Goal: Task Accomplishment & Management: Use online tool/utility

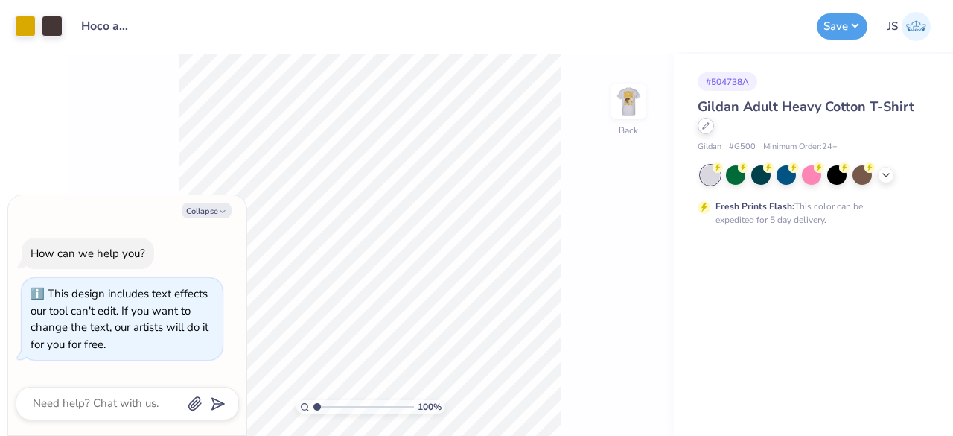
click at [703, 124] on icon at bounding box center [705, 125] width 7 height 7
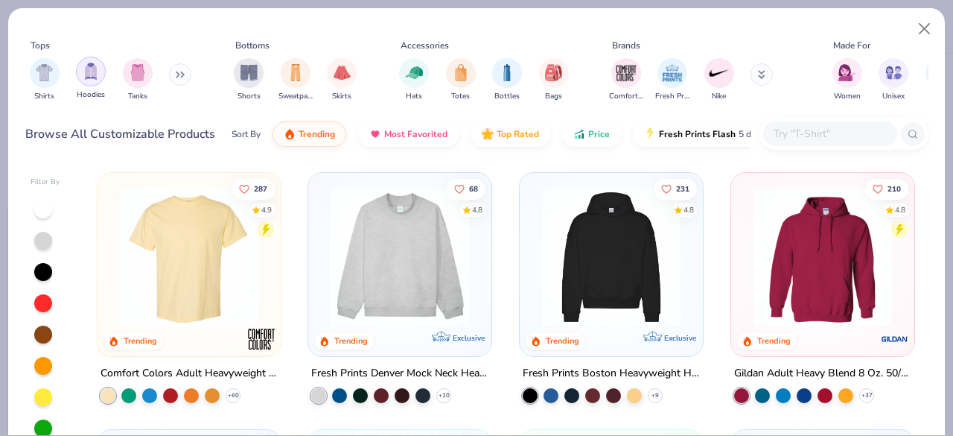
click at [86, 66] on img "filter for Hoodies" at bounding box center [91, 71] width 16 height 17
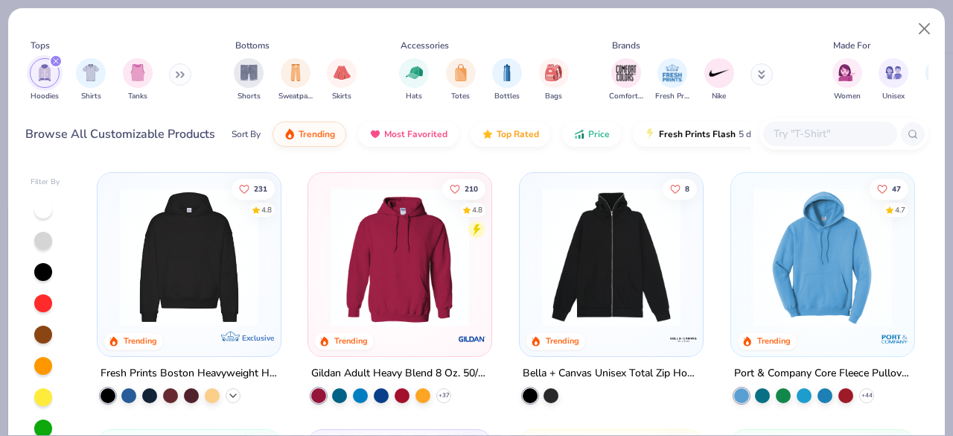
click at [230, 394] on polyline at bounding box center [233, 395] width 6 height 3
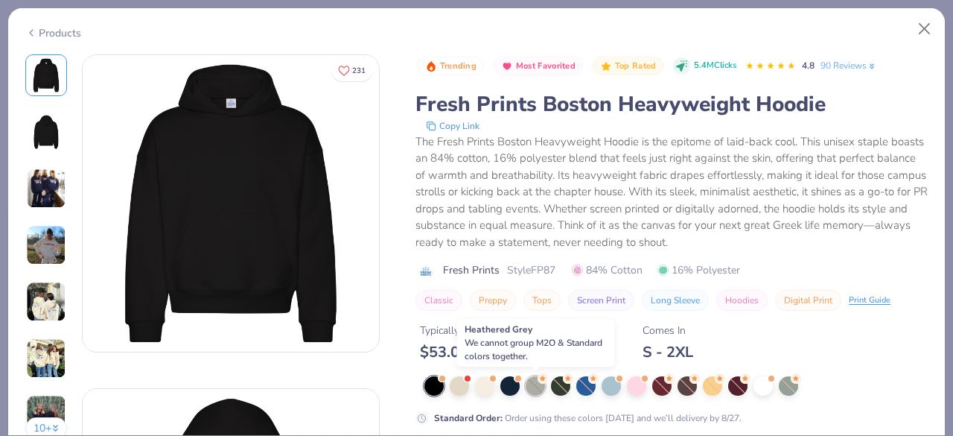
click at [538, 388] on div at bounding box center [535, 385] width 19 height 19
click at [535, 394] on div at bounding box center [535, 385] width 19 height 19
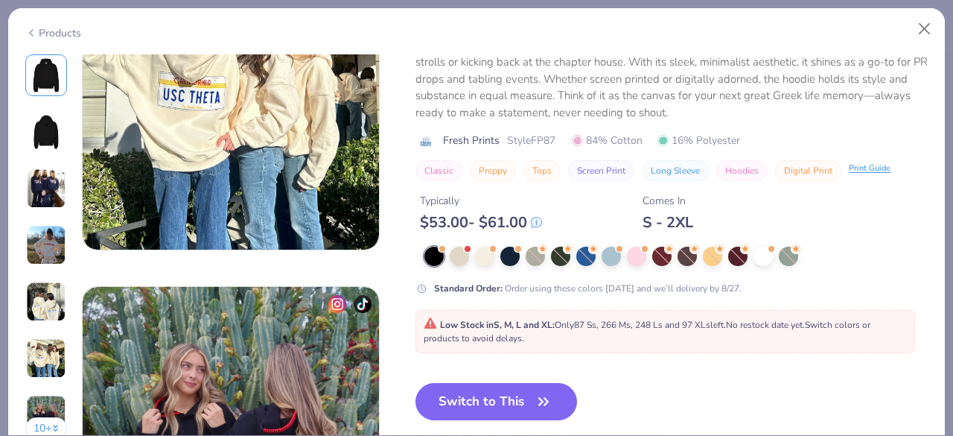
scroll to position [1770, 0]
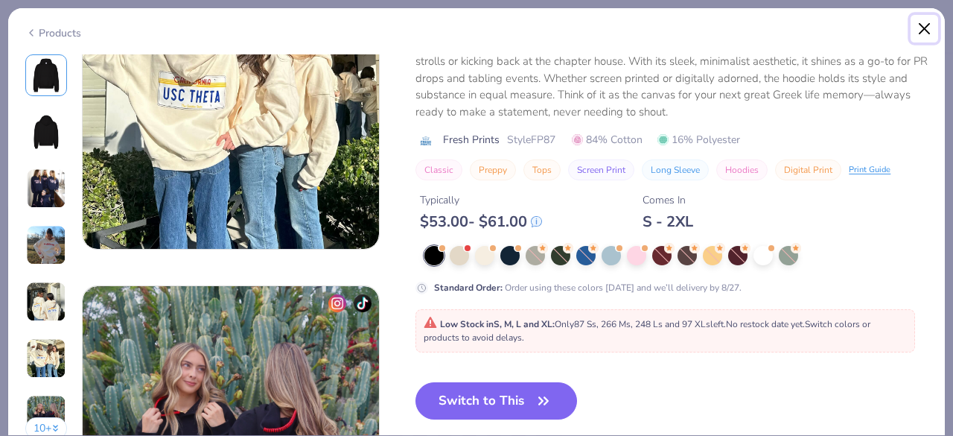
click at [923, 22] on button "Close" at bounding box center [925, 29] width 28 height 28
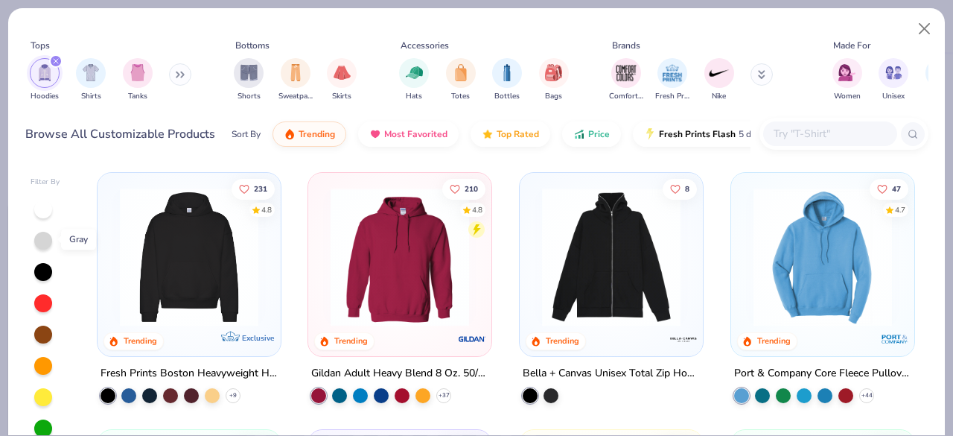
click at [41, 233] on div at bounding box center [43, 241] width 18 height 18
type textarea "x"
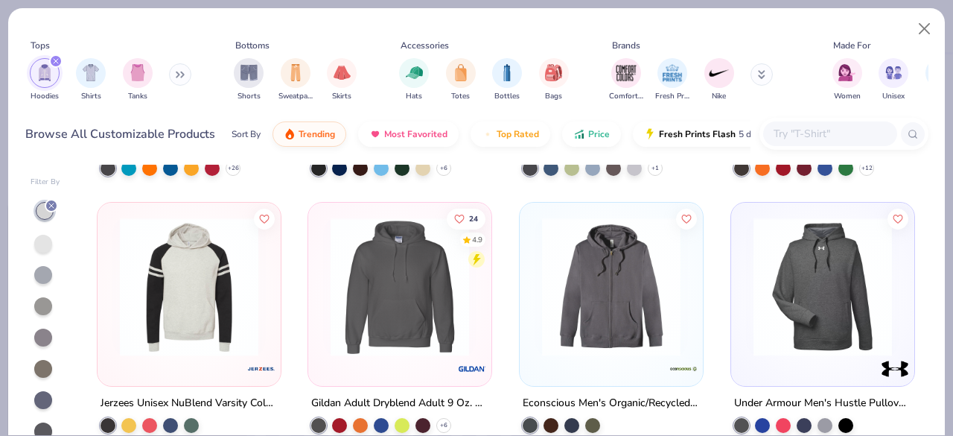
scroll to position [998, 0]
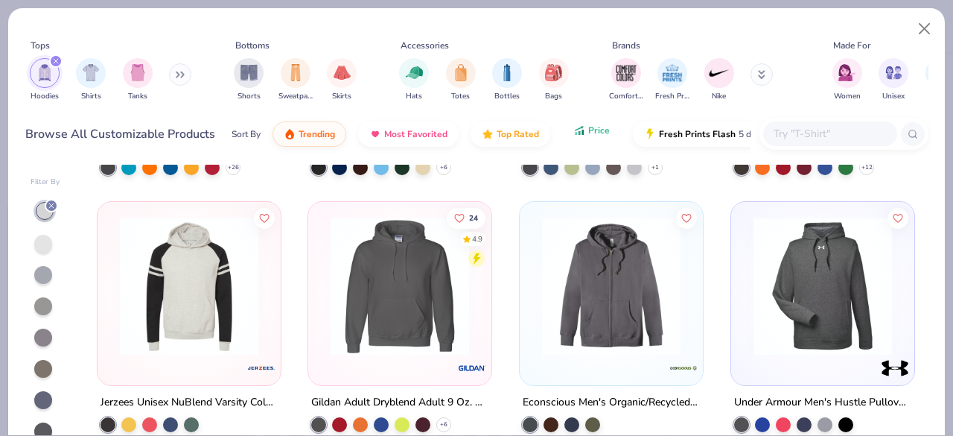
click at [581, 127] on icon "button" at bounding box center [582, 127] width 3 height 3
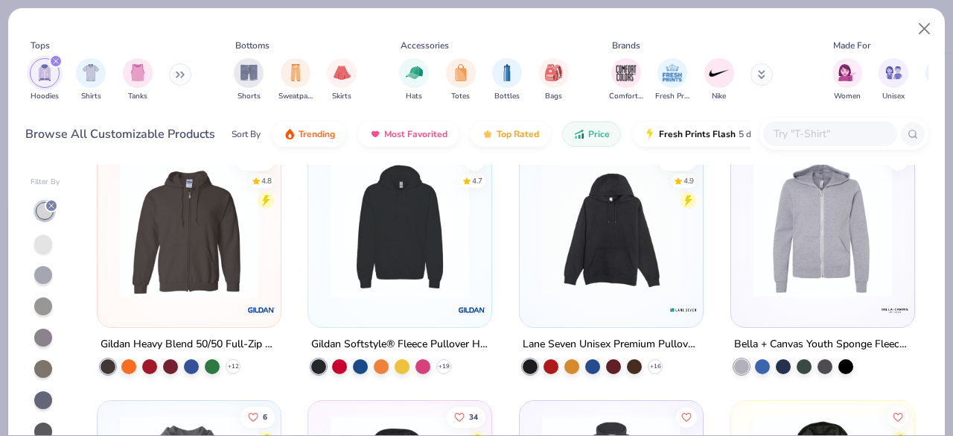
scroll to position [800, 0]
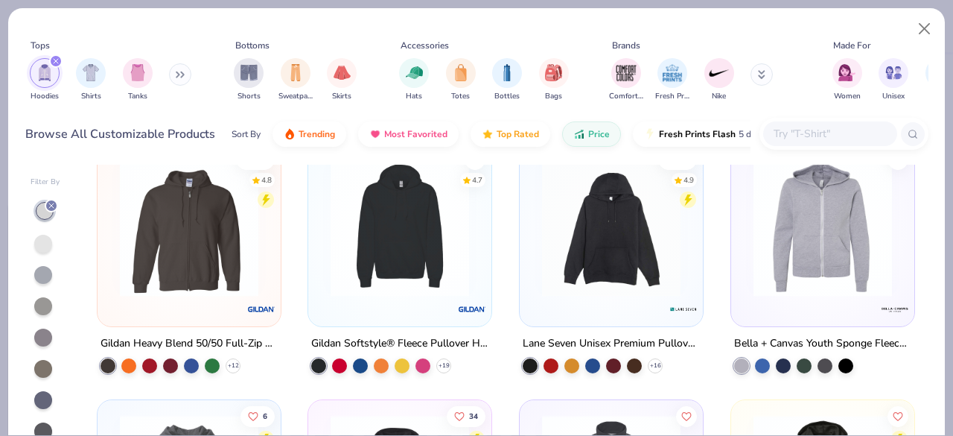
click at [803, 136] on input "text" at bounding box center [829, 133] width 115 height 17
paste input "F260"
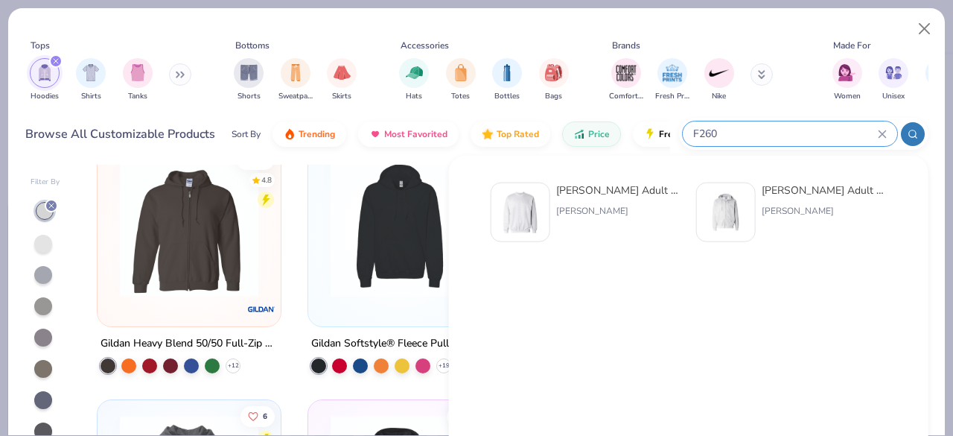
type input "F260"
click at [611, 195] on div "Hanes Adult 9.7 Oz. Ultimate Cotton 90/10 Fleece Crew" at bounding box center [618, 190] width 125 height 16
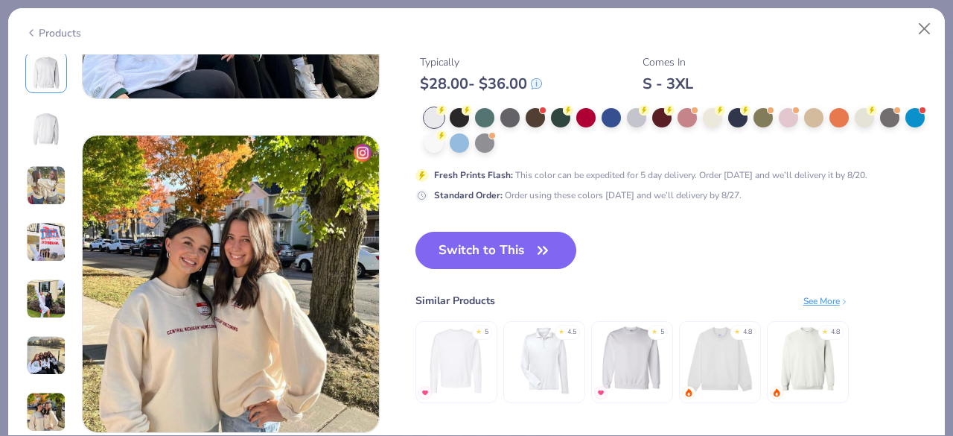
scroll to position [1915, 0]
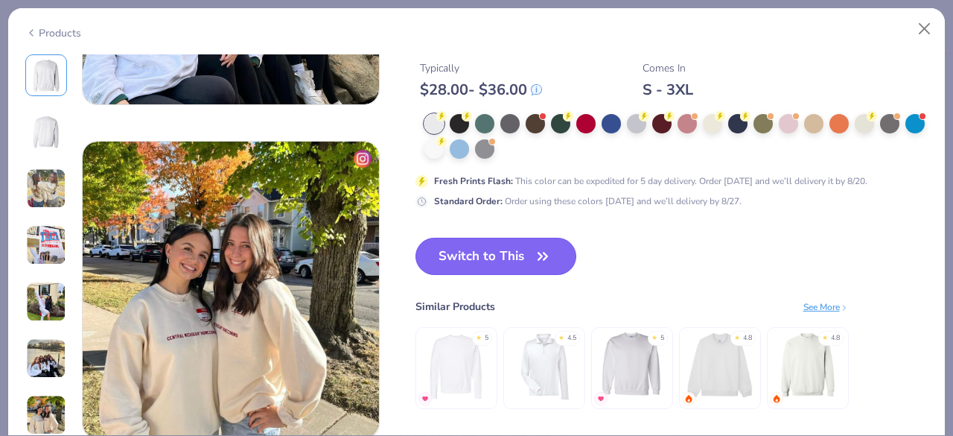
click at [511, 255] on button "Switch to This" at bounding box center [496, 255] width 162 height 37
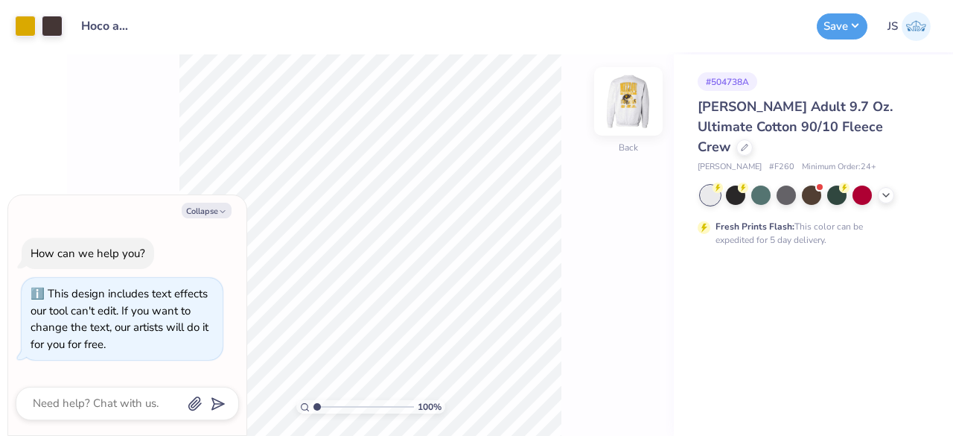
click at [619, 101] on img at bounding box center [629, 101] width 60 height 60
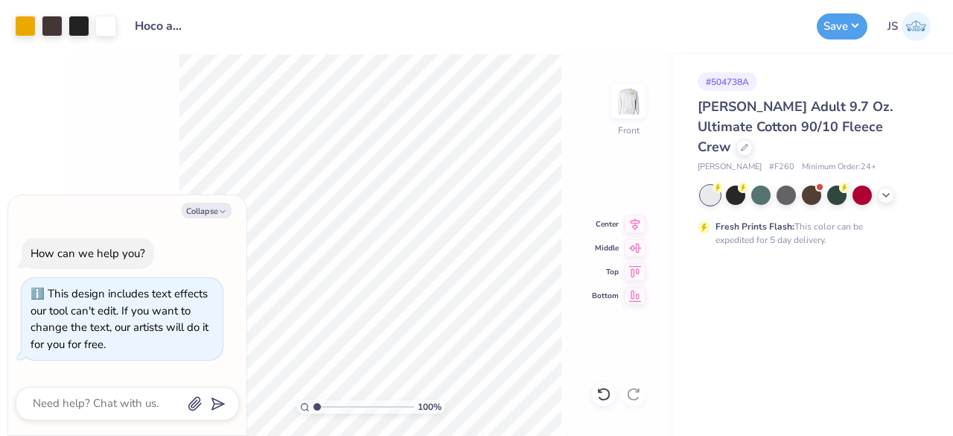
click at [580, 123] on div "100 % Front Center Middle Top Bottom" at bounding box center [370, 244] width 607 height 381
click at [833, 27] on button "Save" at bounding box center [842, 24] width 51 height 26
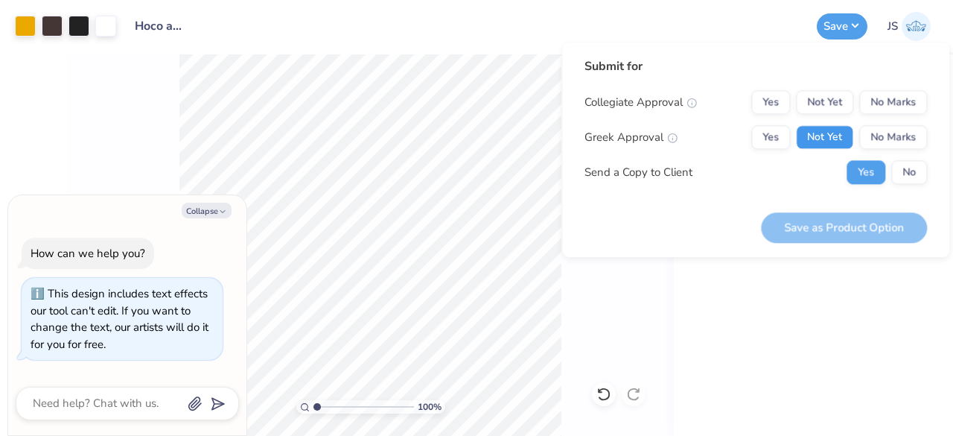
click at [825, 135] on button "Not Yet" at bounding box center [824, 137] width 57 height 24
click at [814, 104] on button "Not Yet" at bounding box center [824, 102] width 57 height 24
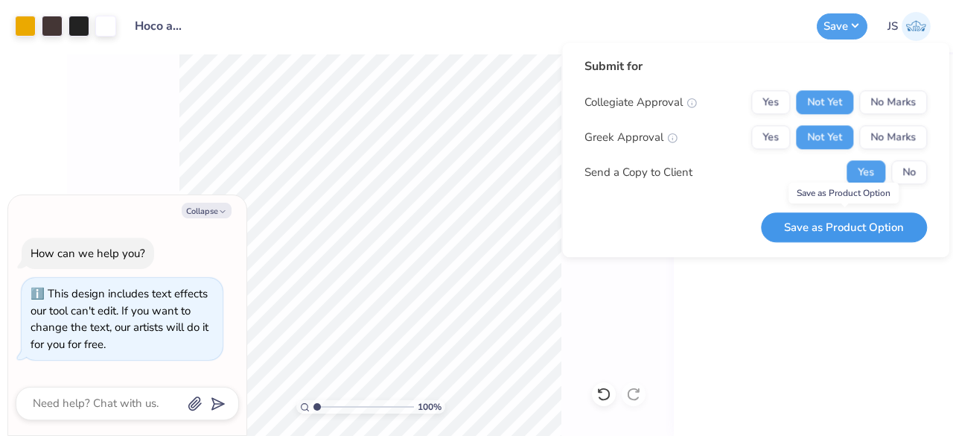
click at [804, 227] on button "Save as Product Option" at bounding box center [844, 227] width 166 height 31
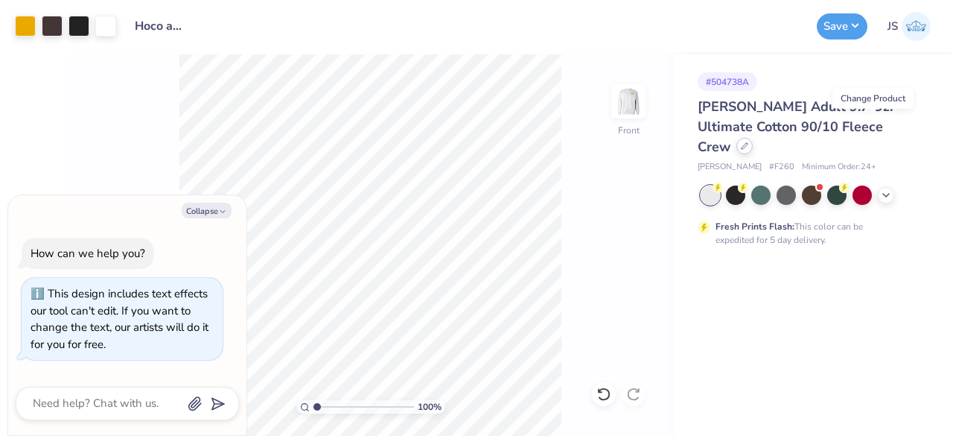
click at [753, 138] on div at bounding box center [744, 146] width 16 height 16
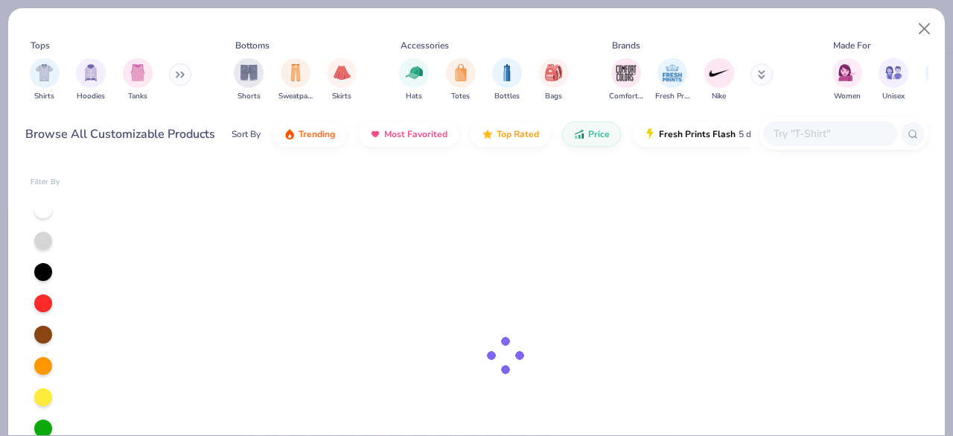
type textarea "x"
click at [832, 136] on input "text" at bounding box center [829, 133] width 115 height 17
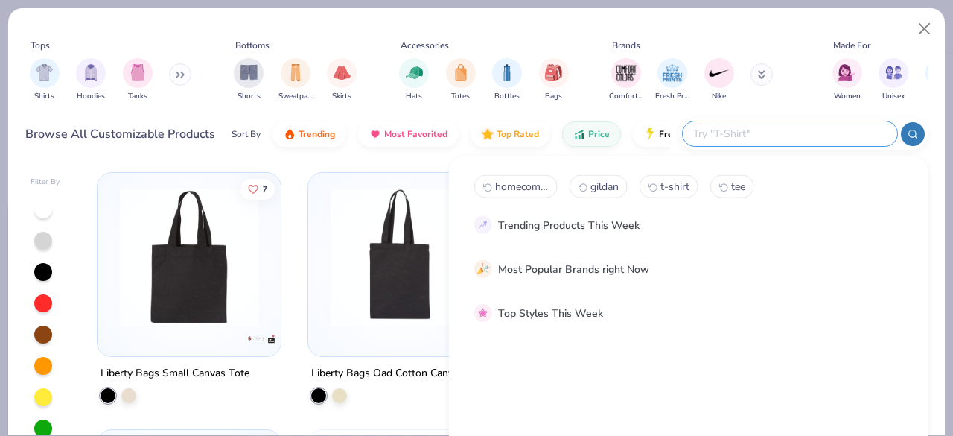
click at [832, 136] on input "text" at bounding box center [789, 133] width 195 height 17
paste input "F260"
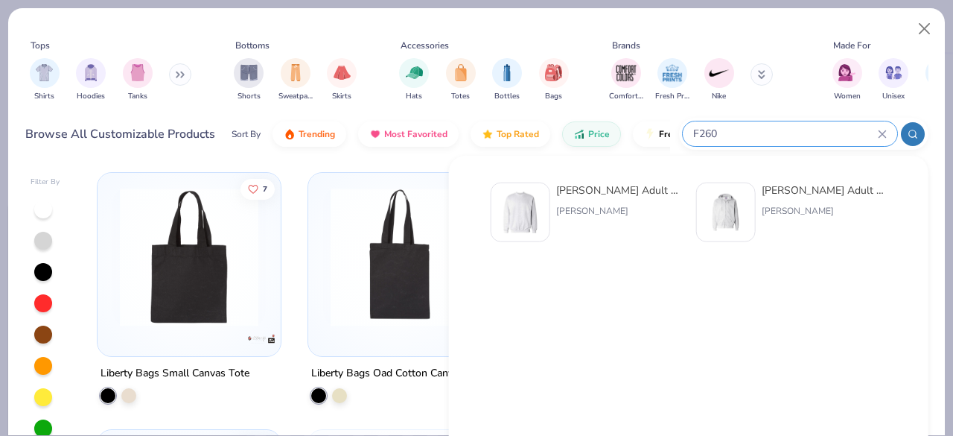
type input "F260"
drag, startPoint x: 734, startPoint y: 127, endPoint x: 664, endPoint y: 126, distance: 70.0
click at [664, 126] on div "Browse All Customizable Products Sort By Trending Most Favorited Top Rated Pric…" at bounding box center [476, 134] width 903 height 42
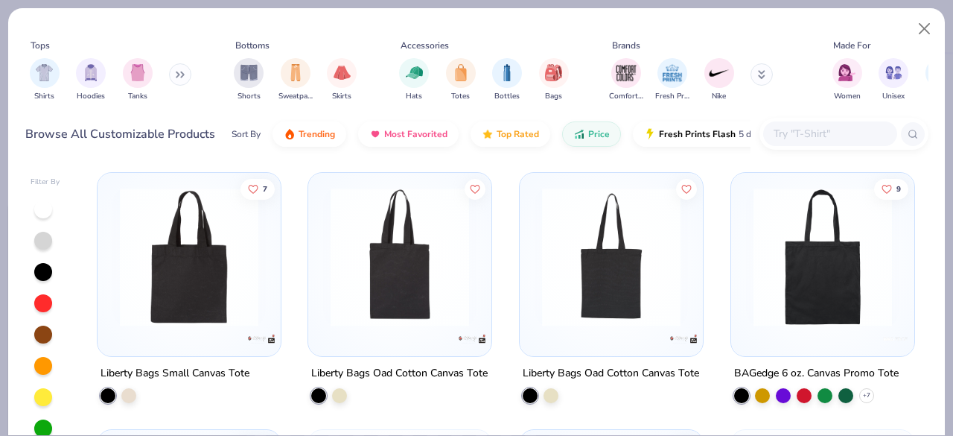
click at [787, 130] on input "text" at bounding box center [829, 133] width 115 height 17
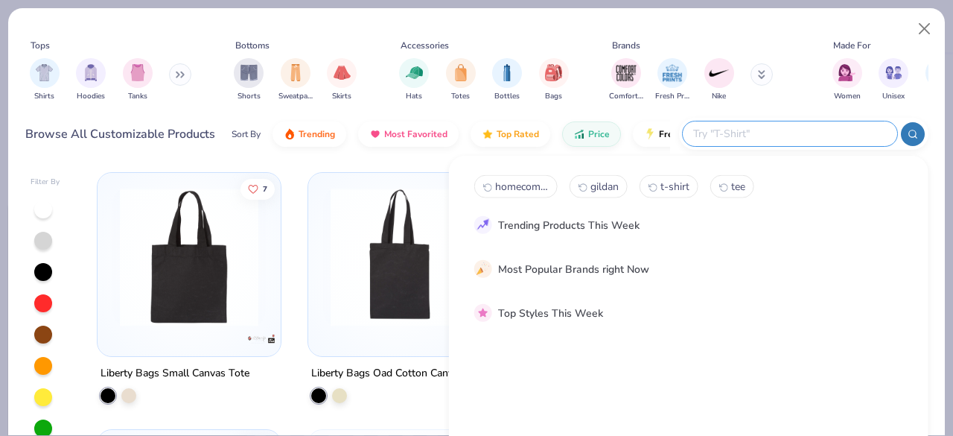
paste input "P170"
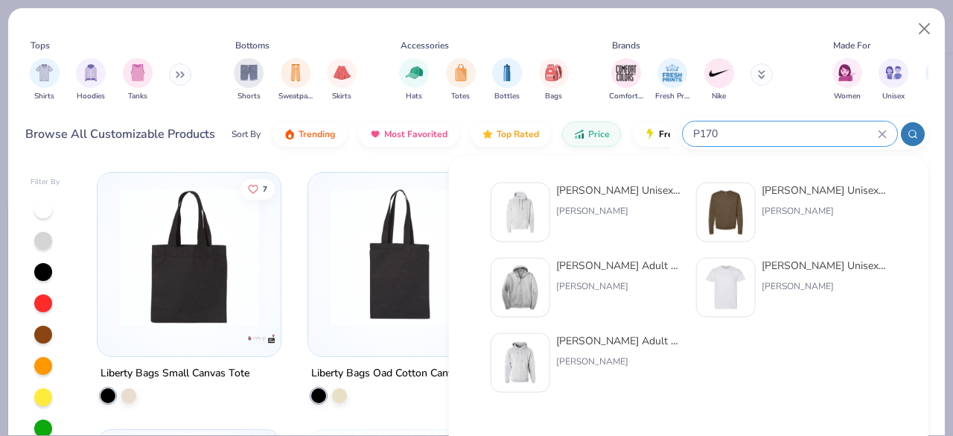
click at [914, 139] on div at bounding box center [913, 134] width 24 height 24
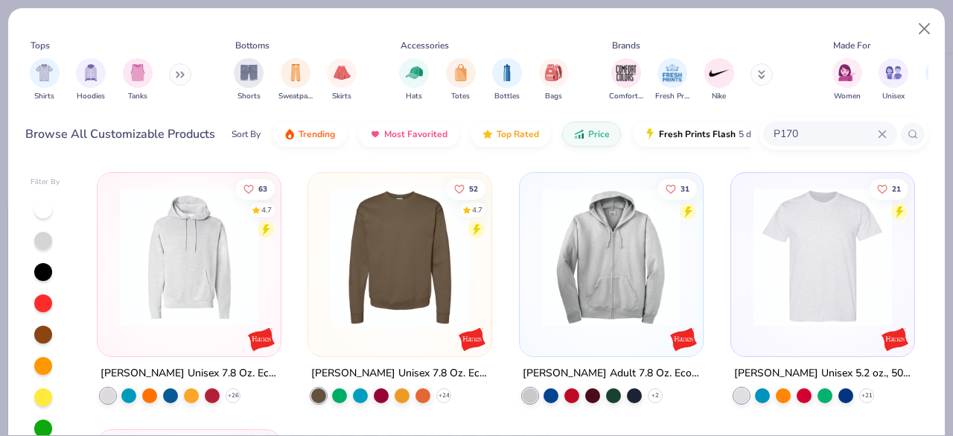
type input "P170"
click at [182, 285] on img at bounding box center [188, 257] width 153 height 138
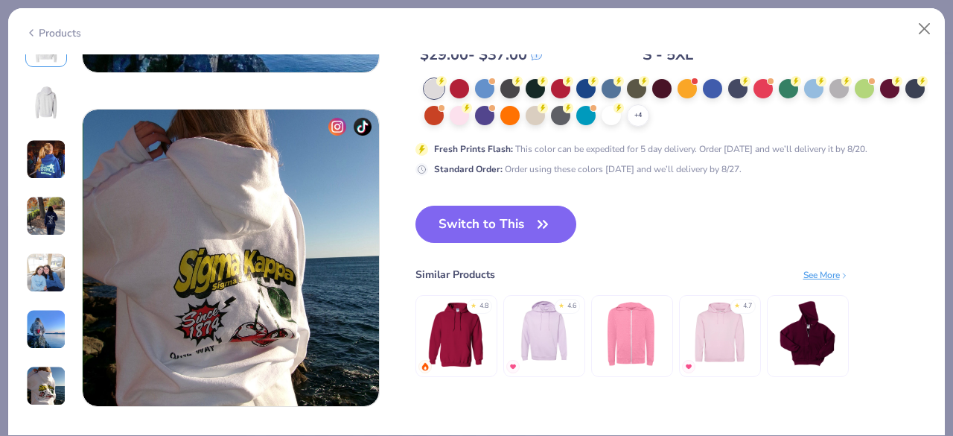
scroll to position [1949, 0]
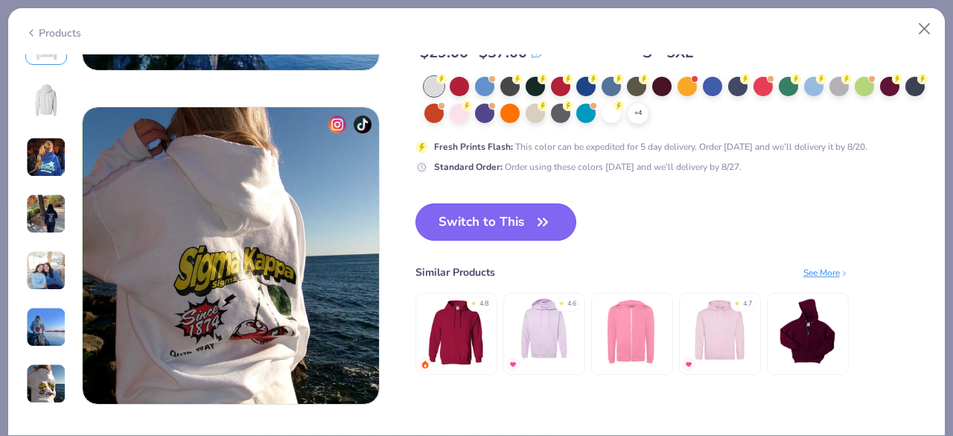
click at [485, 224] on button "Switch to This" at bounding box center [496, 221] width 162 height 37
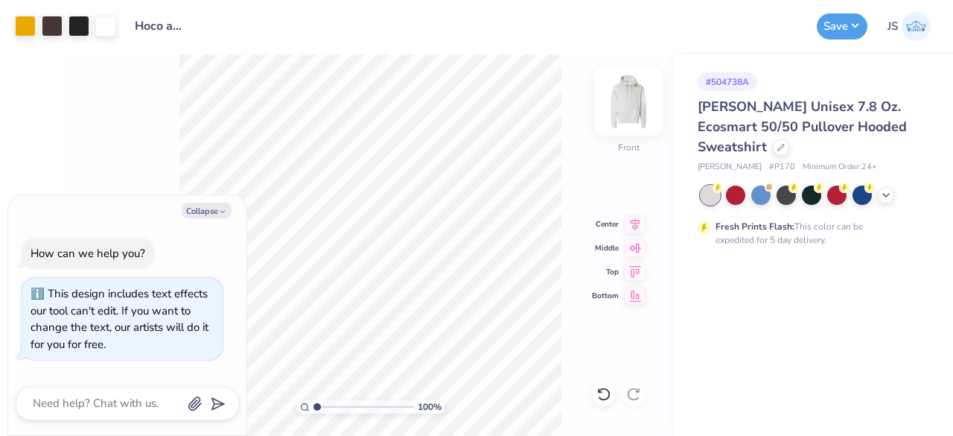
click at [624, 103] on img at bounding box center [629, 101] width 60 height 60
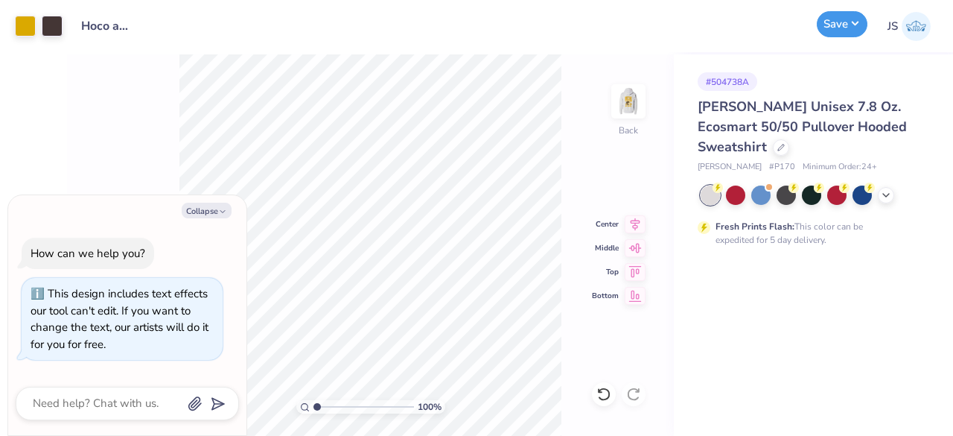
click at [837, 16] on button "Save" at bounding box center [842, 24] width 51 height 26
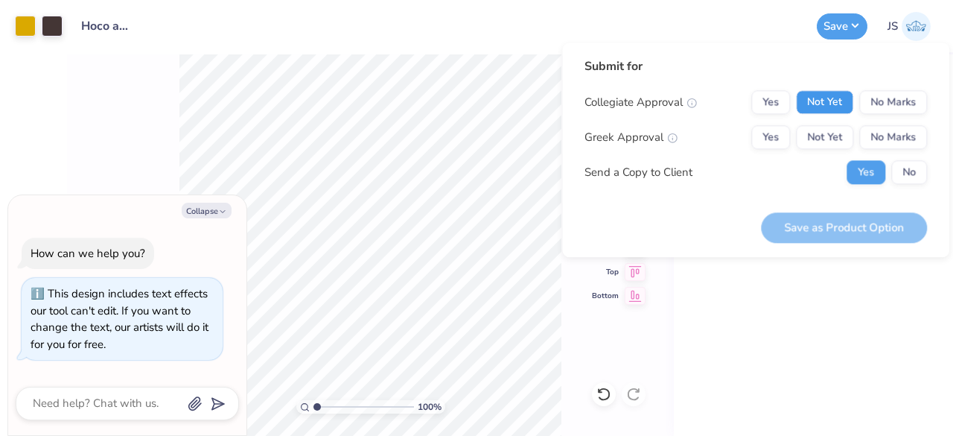
click at [814, 106] on button "Not Yet" at bounding box center [824, 102] width 57 height 24
click at [816, 140] on button "Not Yet" at bounding box center [824, 137] width 57 height 24
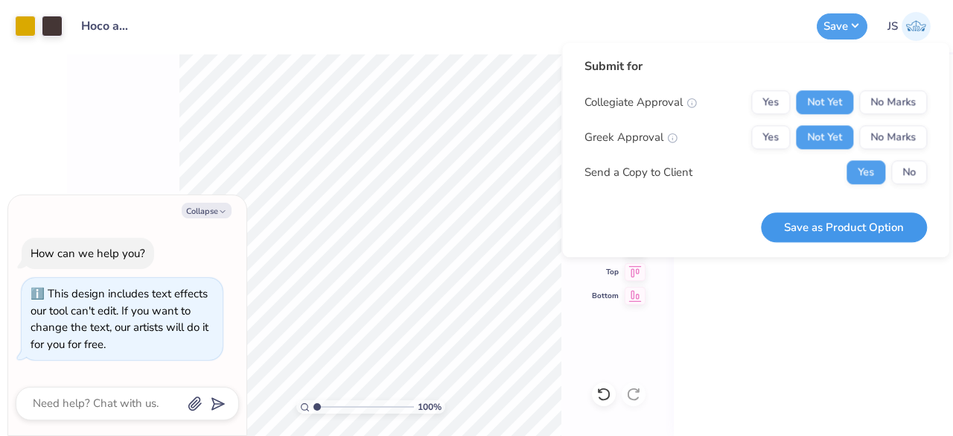
click at [794, 229] on button "Save as Product Option" at bounding box center [844, 227] width 166 height 31
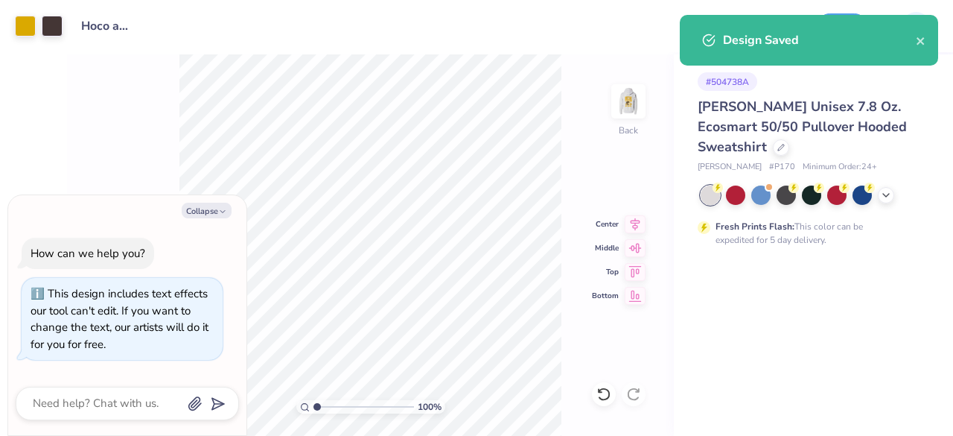
click at [910, 38] on div "Design Saved" at bounding box center [819, 40] width 193 height 18
click at [913, 38] on div "Design Saved" at bounding box center [819, 40] width 193 height 18
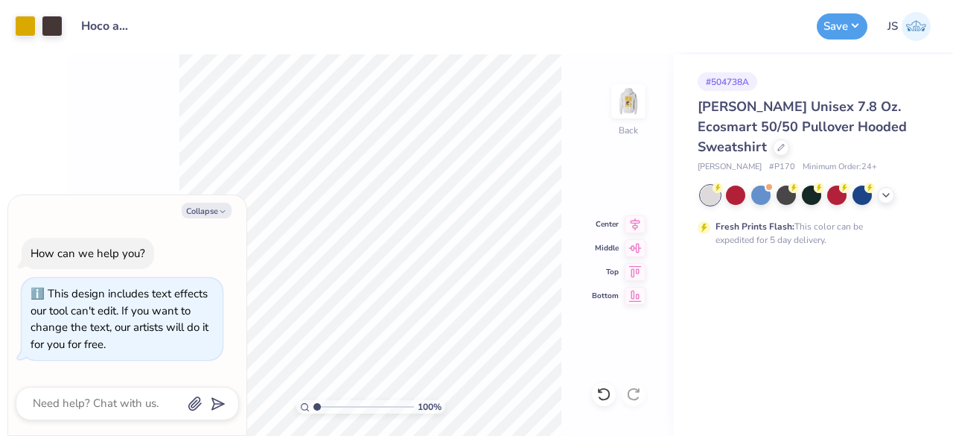
click at [920, 40] on div "Design Saved" at bounding box center [809, 46] width 264 height 68
click at [777, 145] on icon at bounding box center [780, 145] width 7 height 7
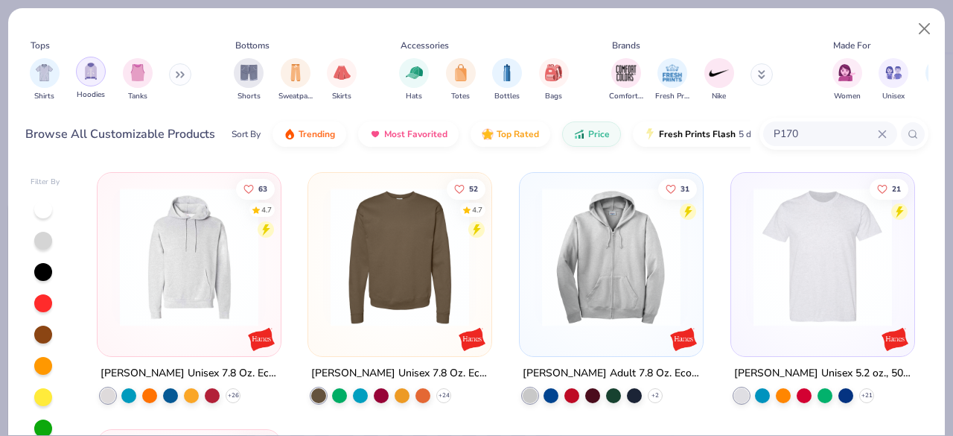
click at [91, 72] on img "filter for Hoodies" at bounding box center [91, 71] width 16 height 17
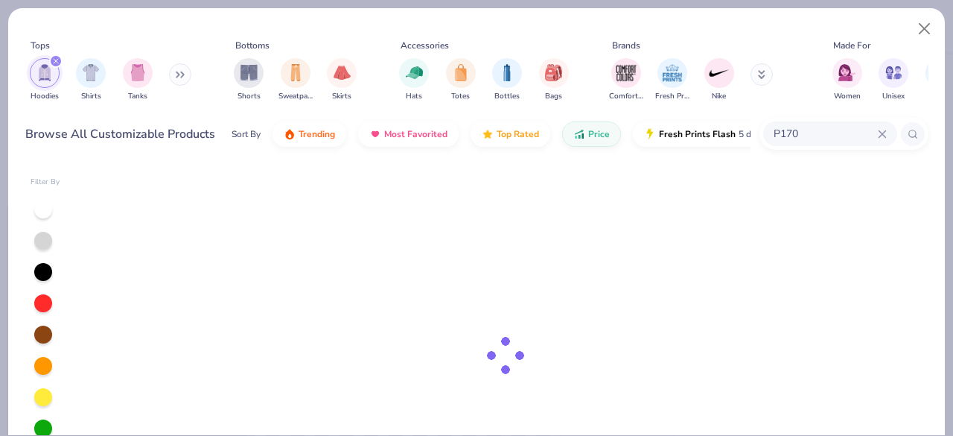
type textarea "x"
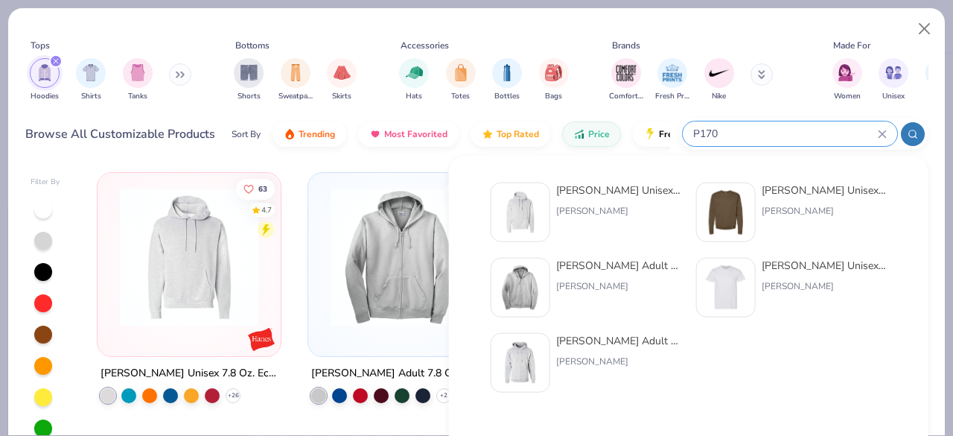
drag, startPoint x: 805, startPoint y: 135, endPoint x: 672, endPoint y: 135, distance: 132.5
click at [672, 135] on div "Browse All Customizable Products Sort By Trending Most Favorited Top Rated Pric…" at bounding box center [476, 134] width 903 height 42
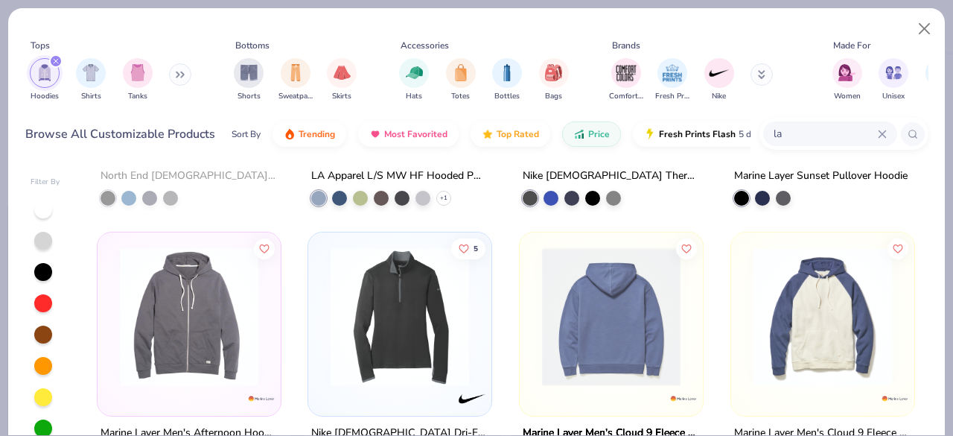
scroll to position [983, 0]
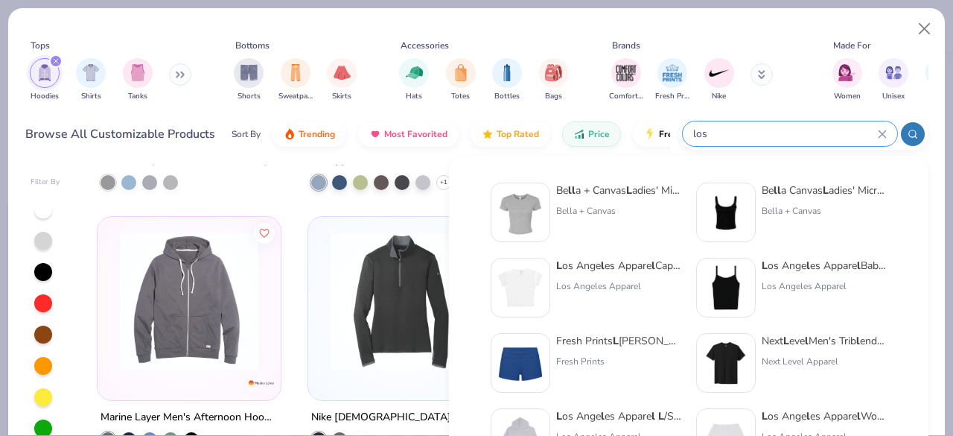
type input "los"
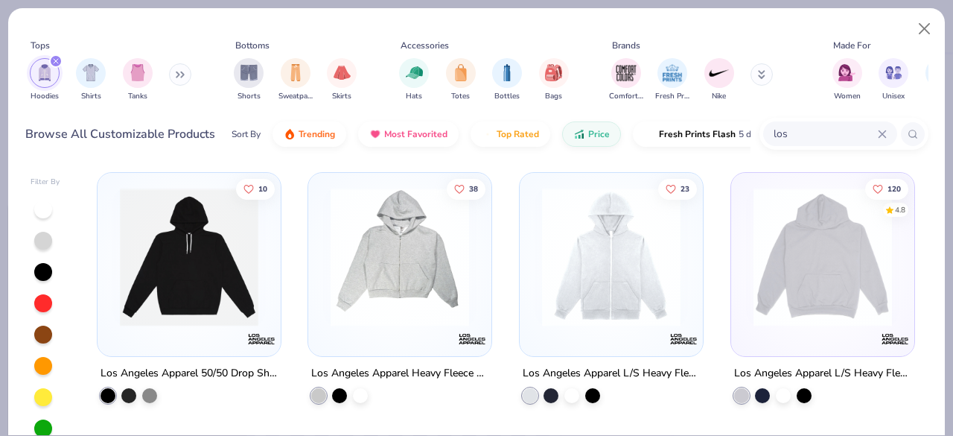
click at [773, 293] on img at bounding box center [822, 257] width 153 height 138
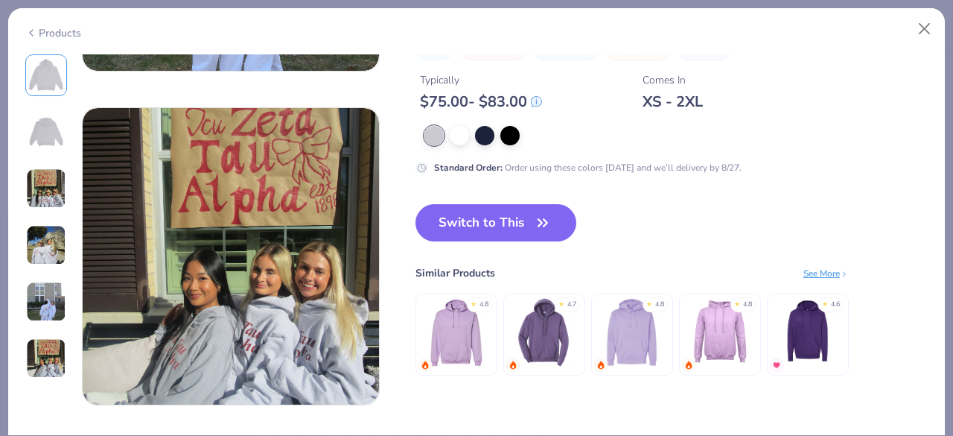
scroll to position [1617, 0]
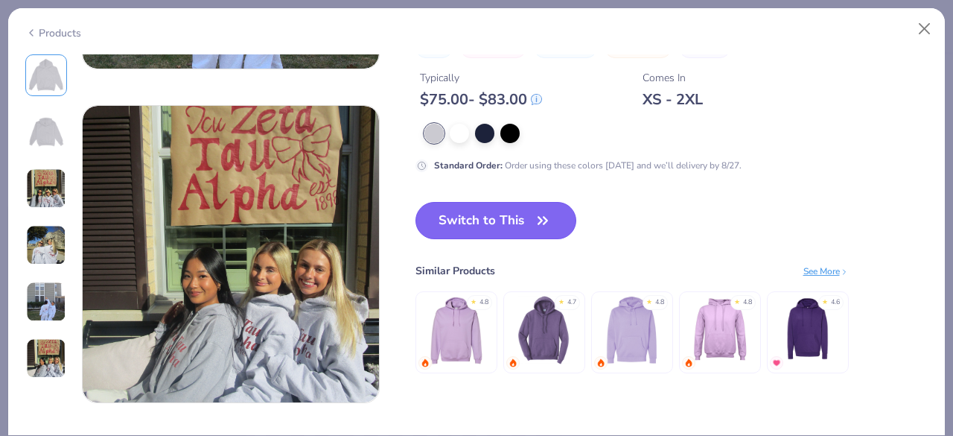
click at [495, 224] on button "Switch to This" at bounding box center [496, 220] width 162 height 37
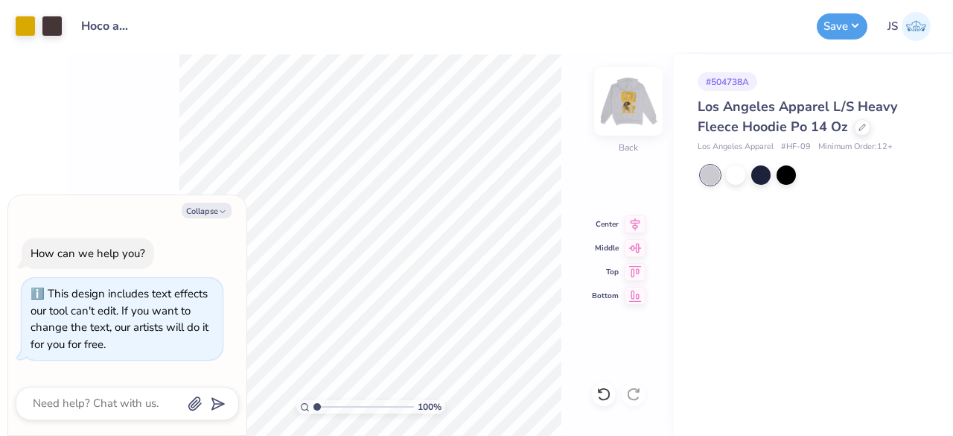
click at [635, 115] on img at bounding box center [629, 101] width 60 height 60
click at [861, 127] on icon at bounding box center [861, 125] width 7 height 7
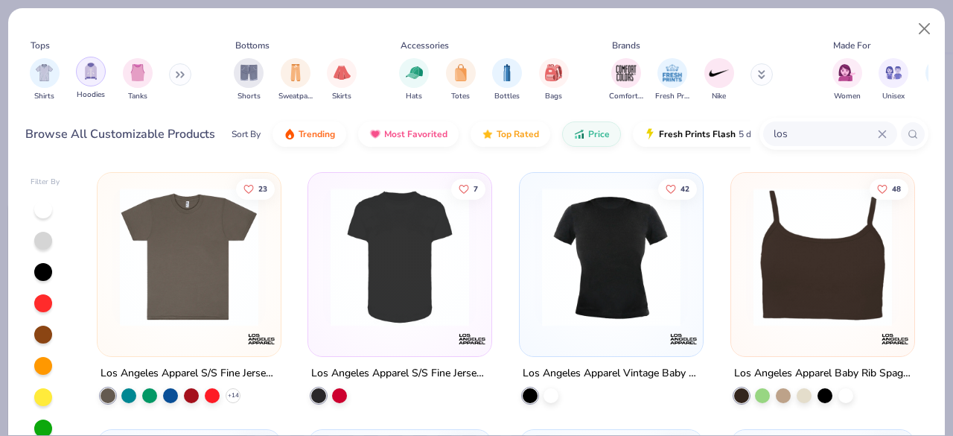
click at [79, 78] on div "filter for Hoodies" at bounding box center [91, 72] width 30 height 30
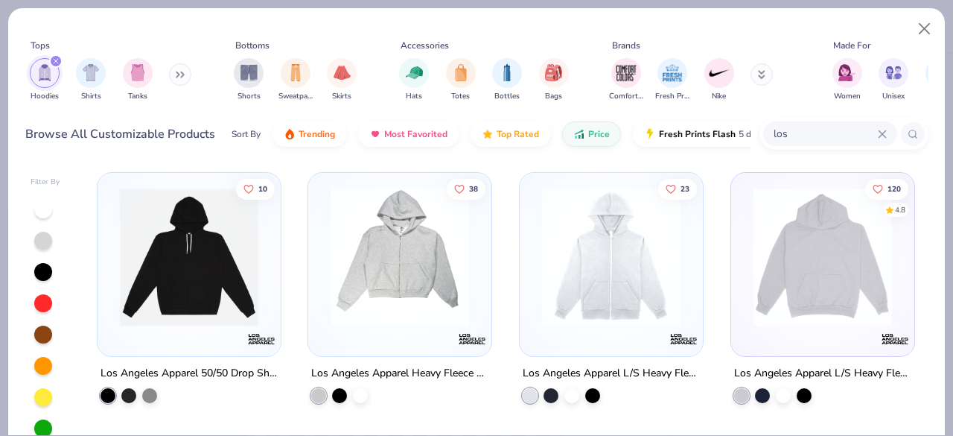
click at [181, 77] on icon at bounding box center [180, 74] width 9 height 7
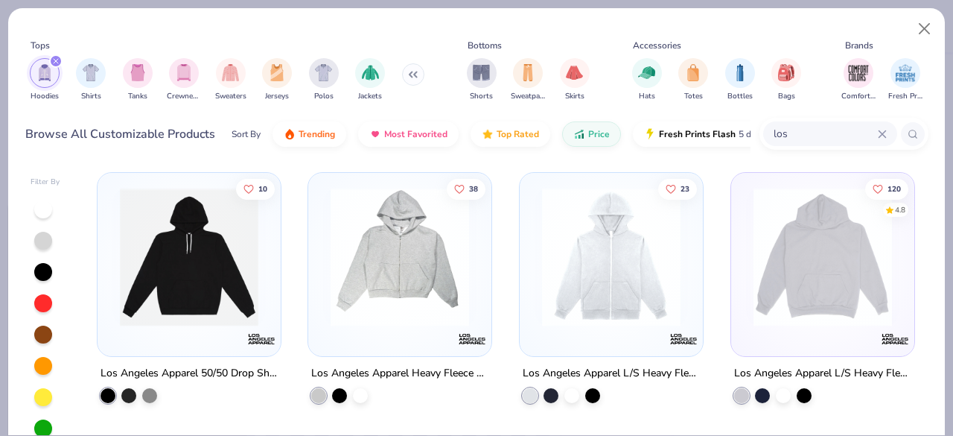
scroll to position [1, 0]
click at [481, 81] on div "filter for Shorts" at bounding box center [482, 72] width 30 height 30
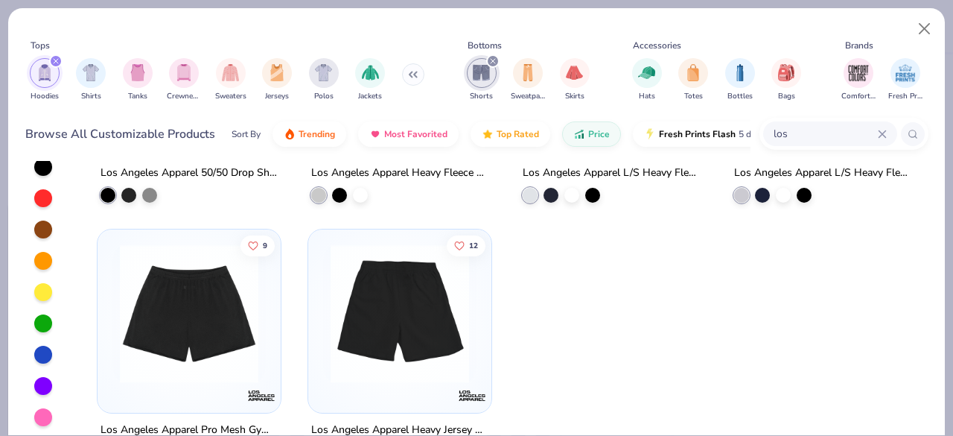
scroll to position [400, 0]
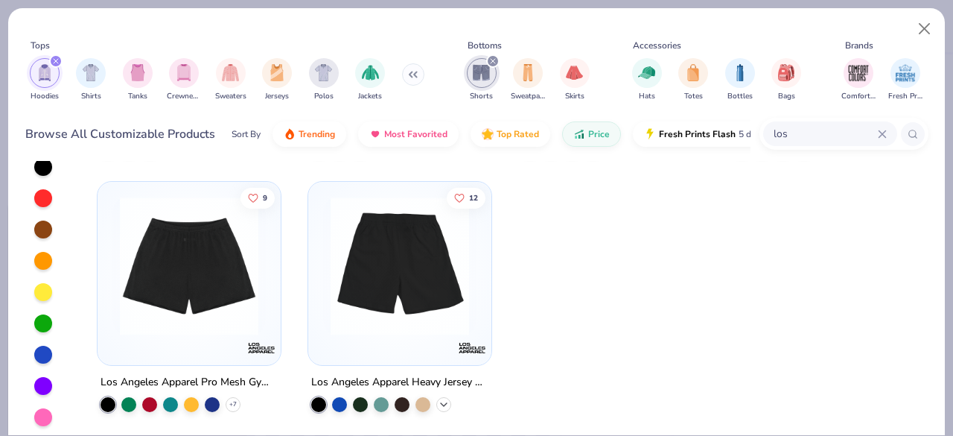
click at [438, 403] on icon at bounding box center [444, 404] width 12 height 12
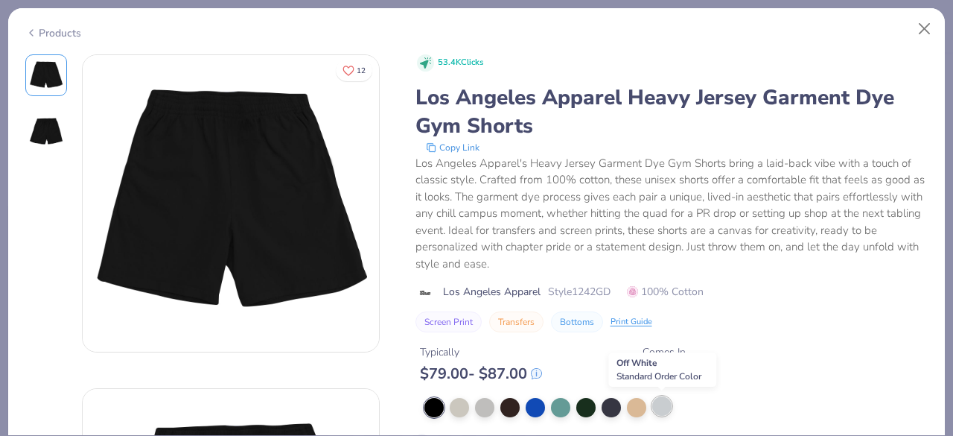
click at [658, 410] on div at bounding box center [661, 405] width 19 height 19
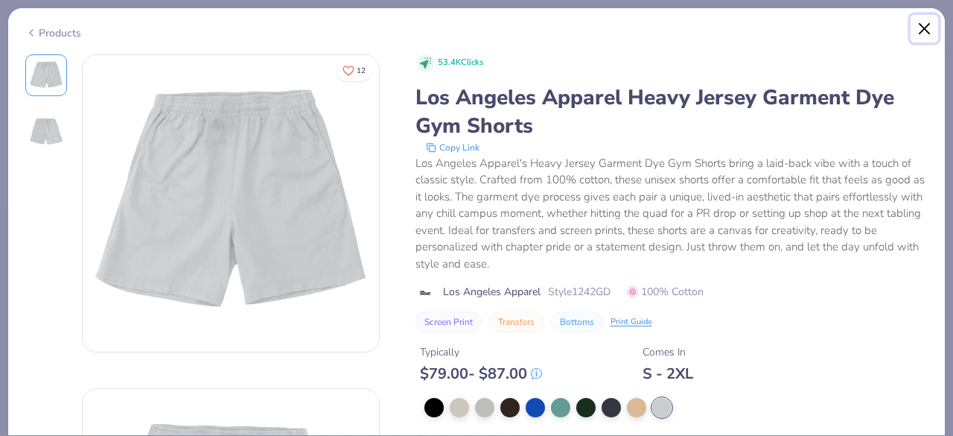
click at [920, 26] on button "Close" at bounding box center [925, 29] width 28 height 28
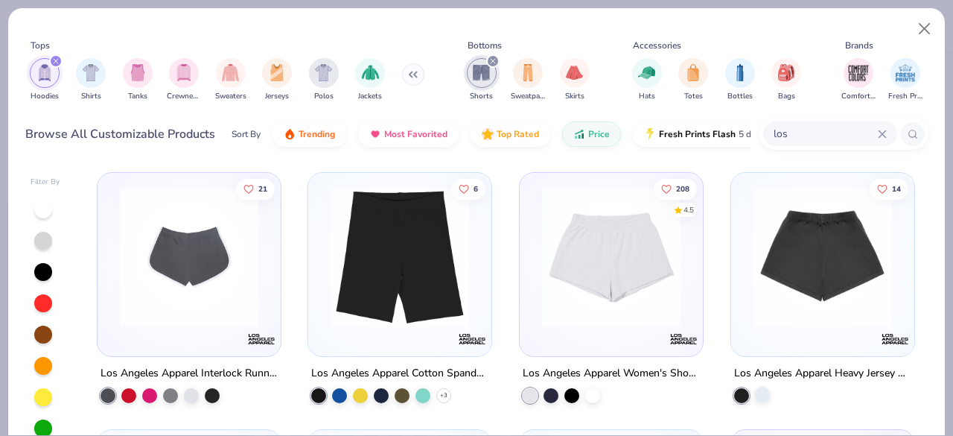
click at [759, 396] on div at bounding box center [762, 393] width 15 height 15
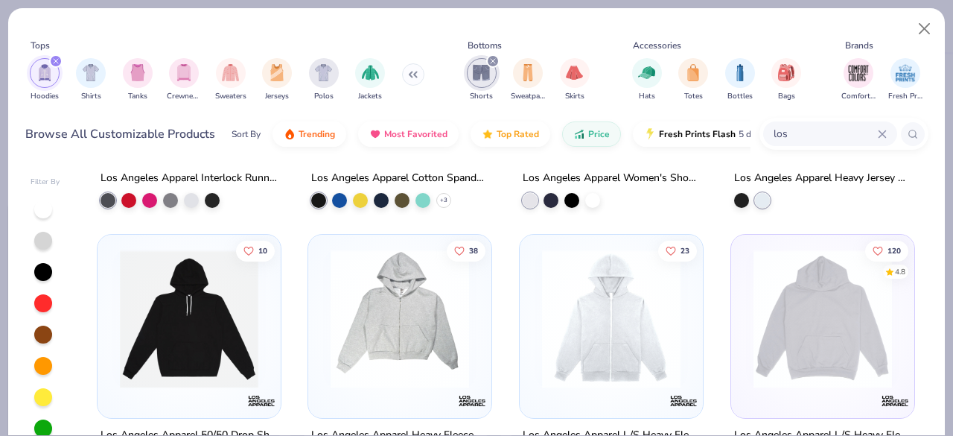
scroll to position [196, 0]
click at [755, 324] on img at bounding box center [822, 318] width 153 height 138
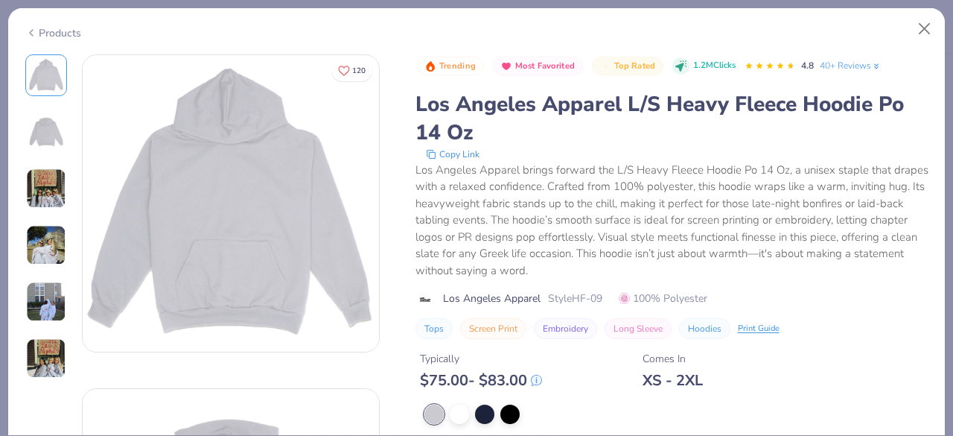
click at [40, 243] on img at bounding box center [46, 245] width 40 height 40
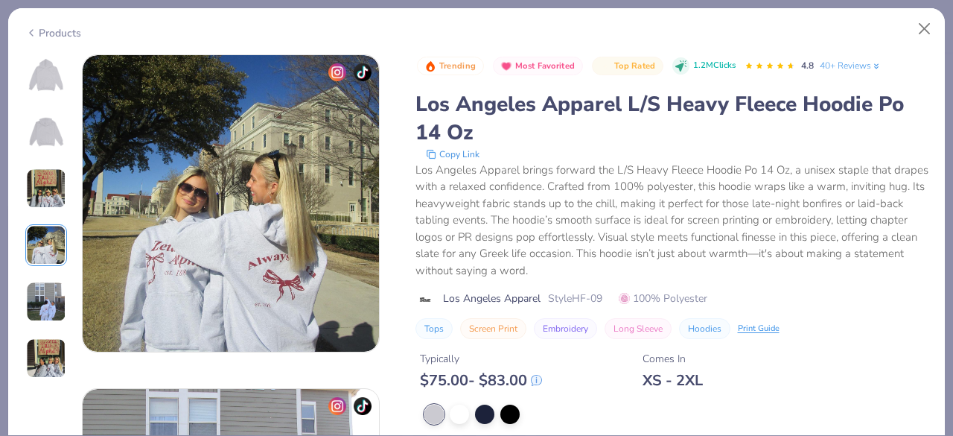
click at [42, 185] on img at bounding box center [46, 188] width 40 height 40
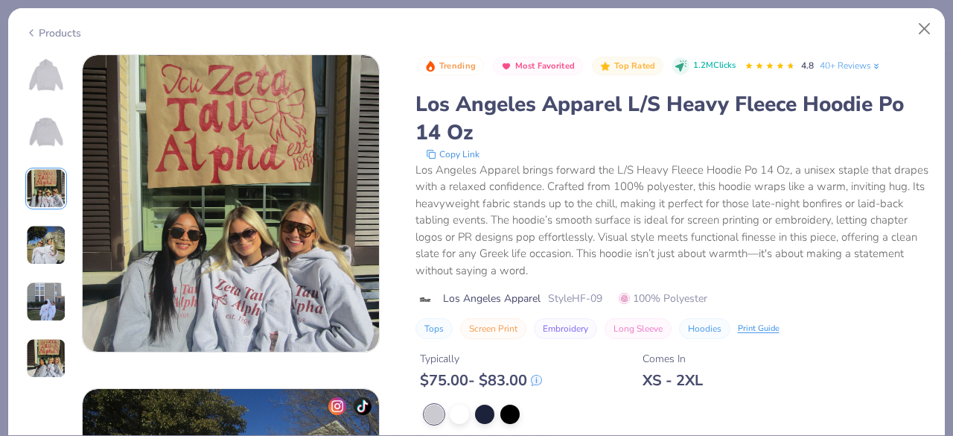
click at [43, 304] on img at bounding box center [46, 301] width 40 height 40
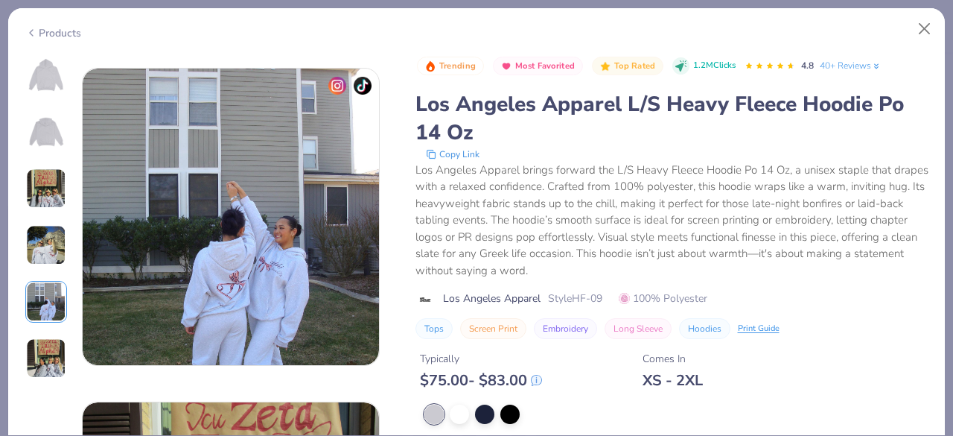
scroll to position [1334, 0]
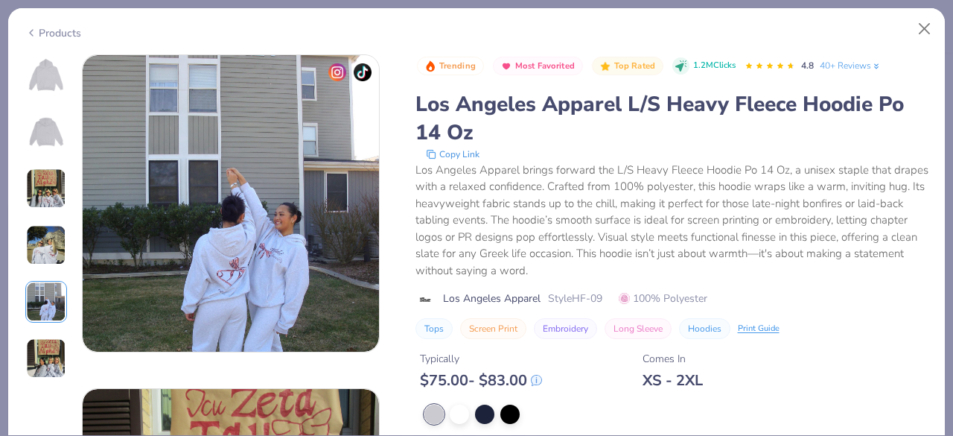
click at [46, 348] on img at bounding box center [46, 358] width 40 height 40
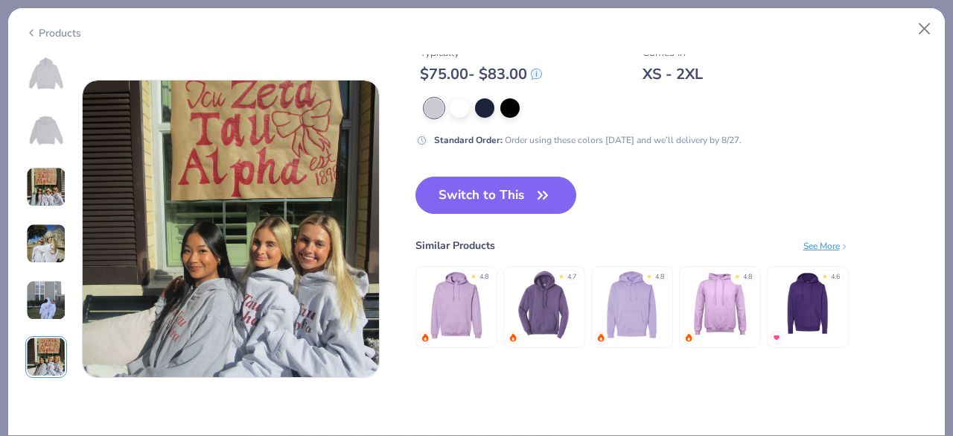
scroll to position [1668, 0]
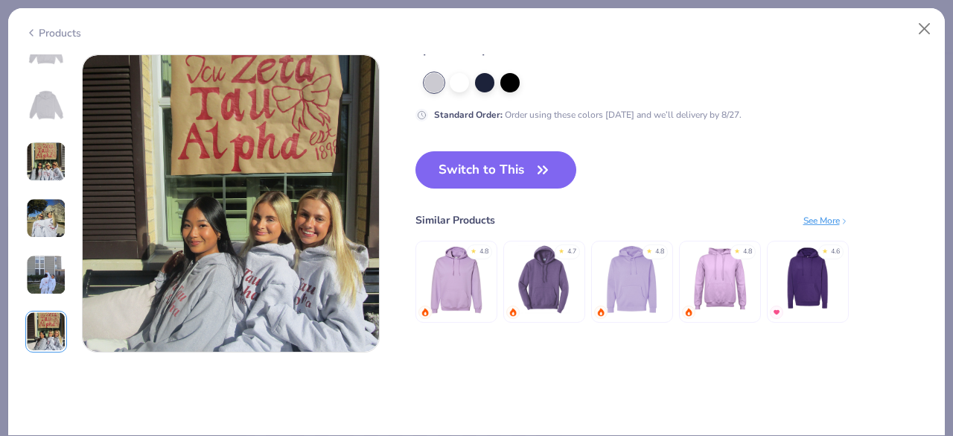
click at [56, 217] on img at bounding box center [46, 218] width 40 height 40
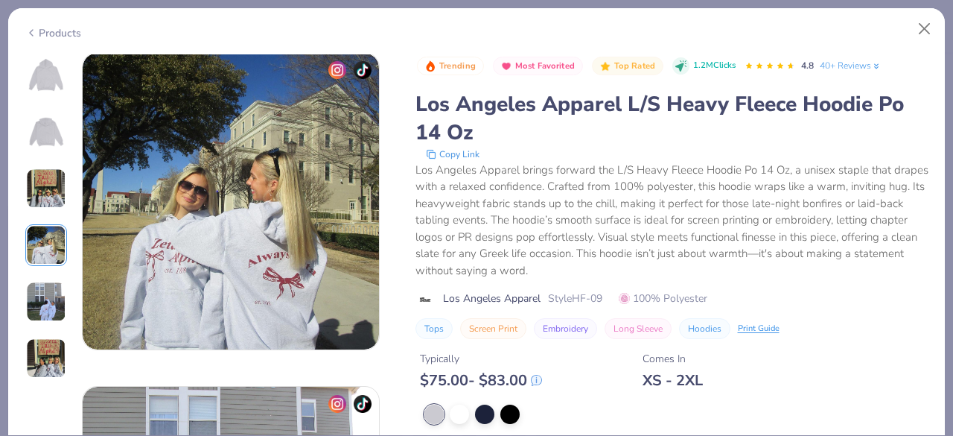
scroll to position [1001, 0]
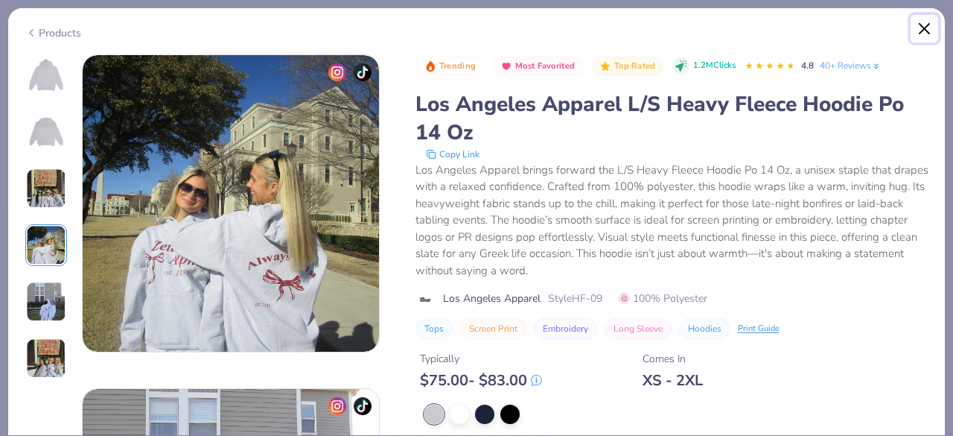
click at [920, 29] on button "Close" at bounding box center [925, 29] width 28 height 28
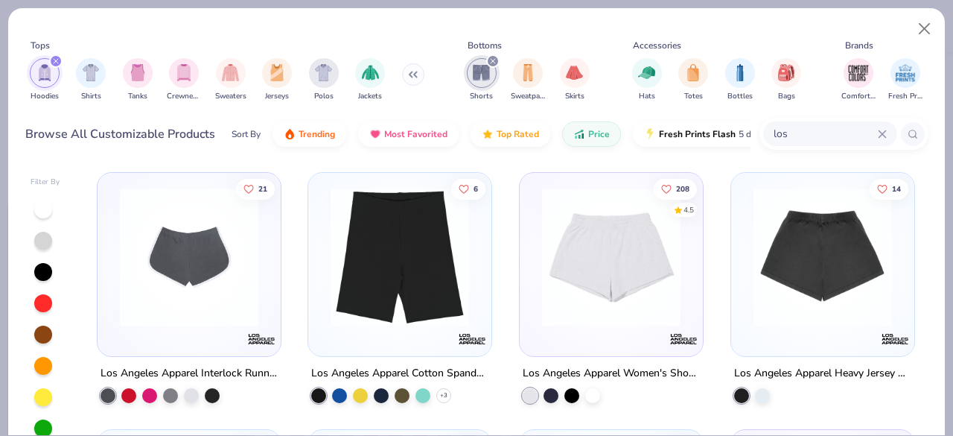
click at [582, 310] on img at bounding box center [611, 257] width 153 height 138
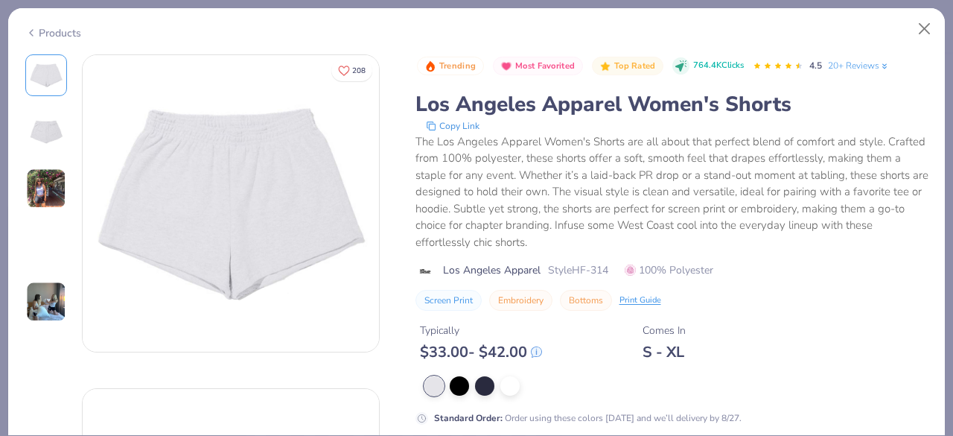
type textarea "x"
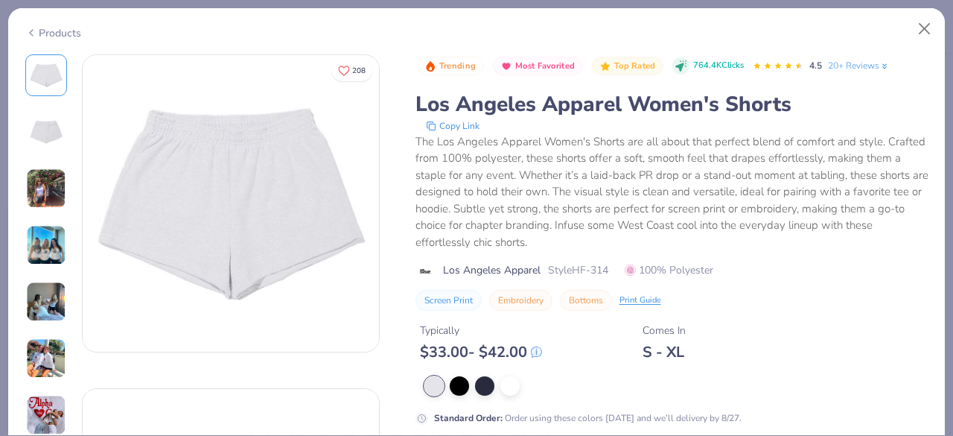
click at [41, 244] on img at bounding box center [46, 245] width 40 height 40
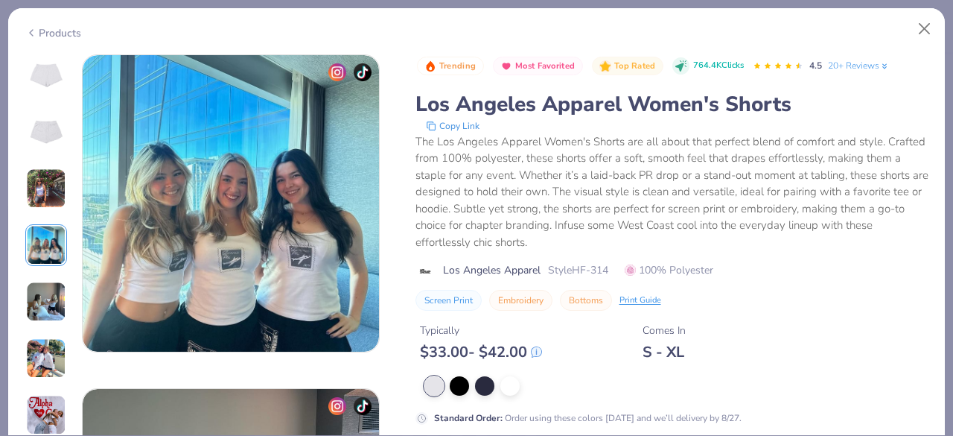
click at [45, 307] on img at bounding box center [46, 301] width 40 height 40
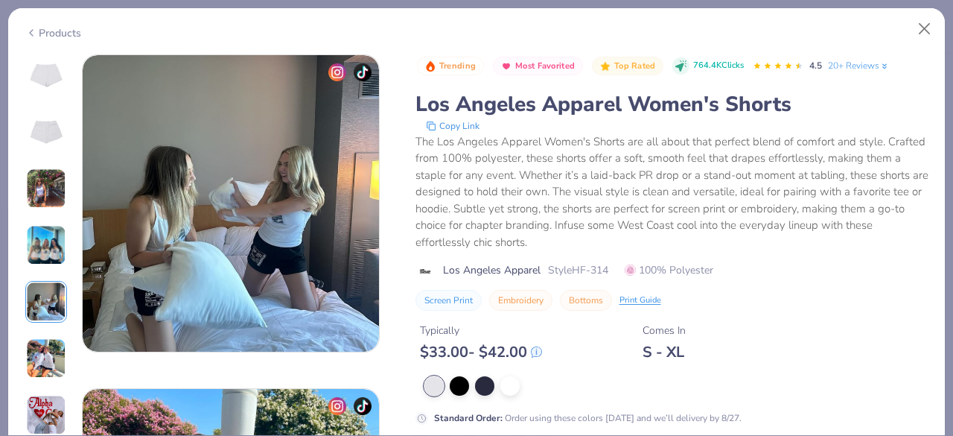
click at [43, 354] on img at bounding box center [46, 358] width 40 height 40
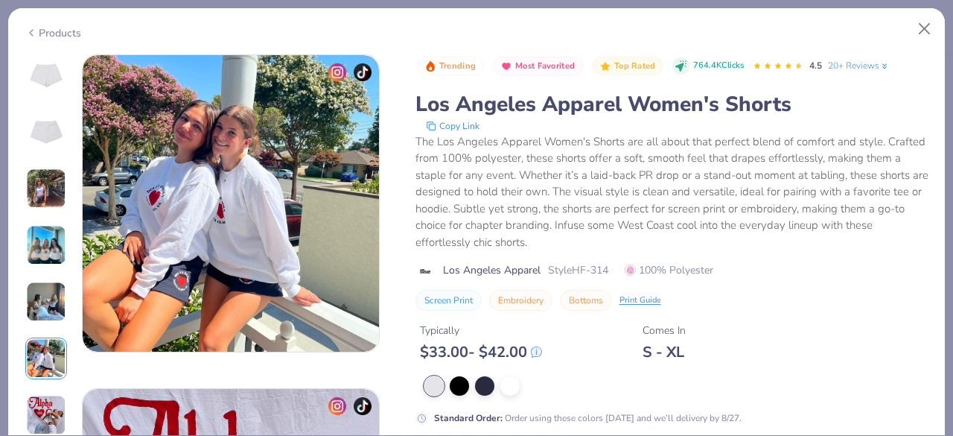
click at [45, 415] on img at bounding box center [46, 415] width 40 height 40
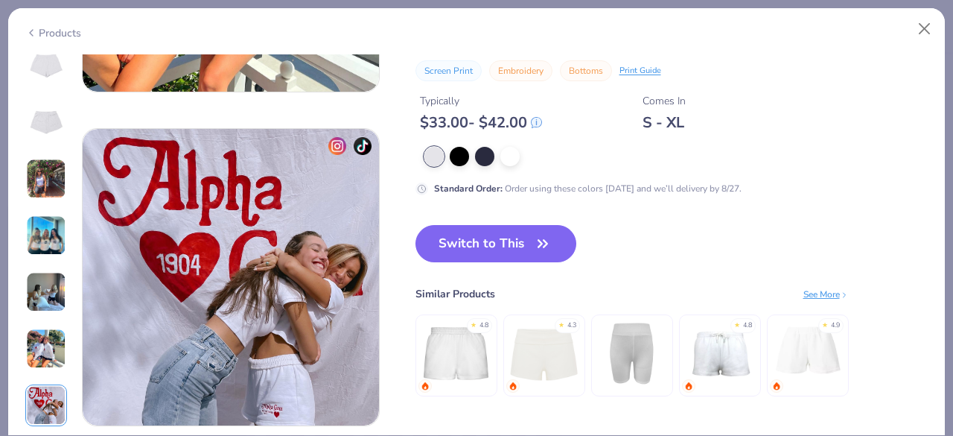
scroll to position [1924, 0]
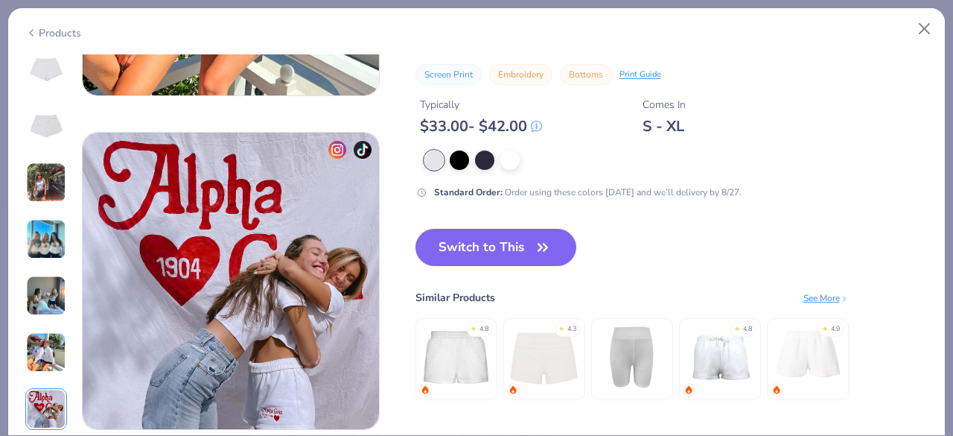
click at [46, 350] on img at bounding box center [46, 352] width 40 height 40
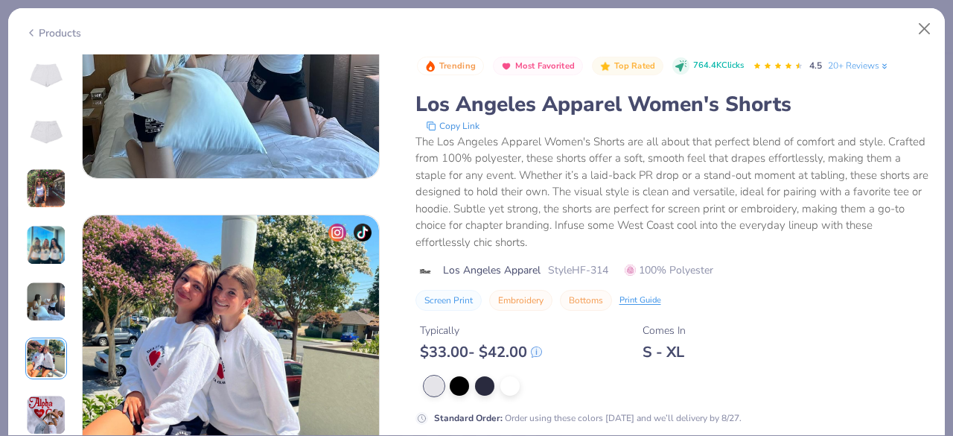
scroll to position [1507, 0]
click at [43, 188] on img at bounding box center [46, 188] width 40 height 40
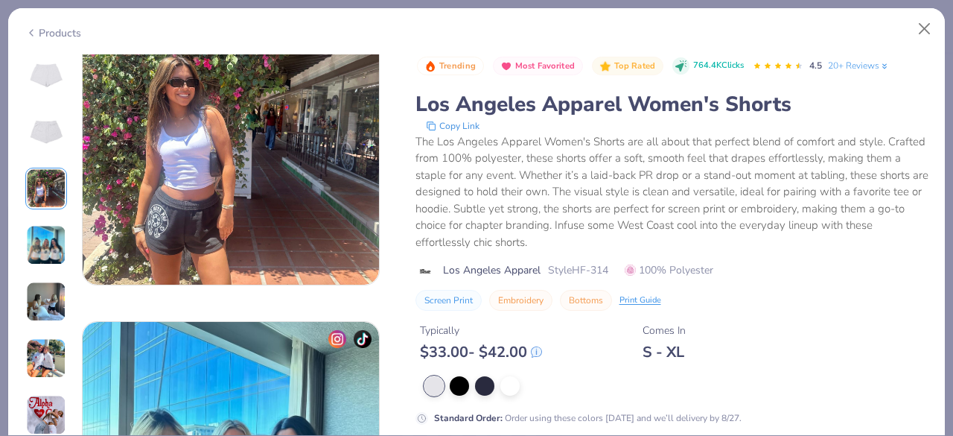
scroll to position [667, 0]
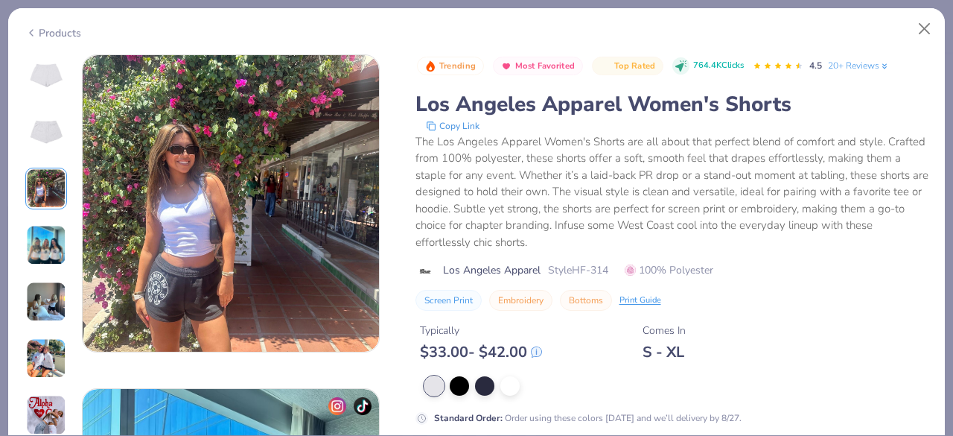
click at [45, 150] on div at bounding box center [46, 132] width 42 height 42
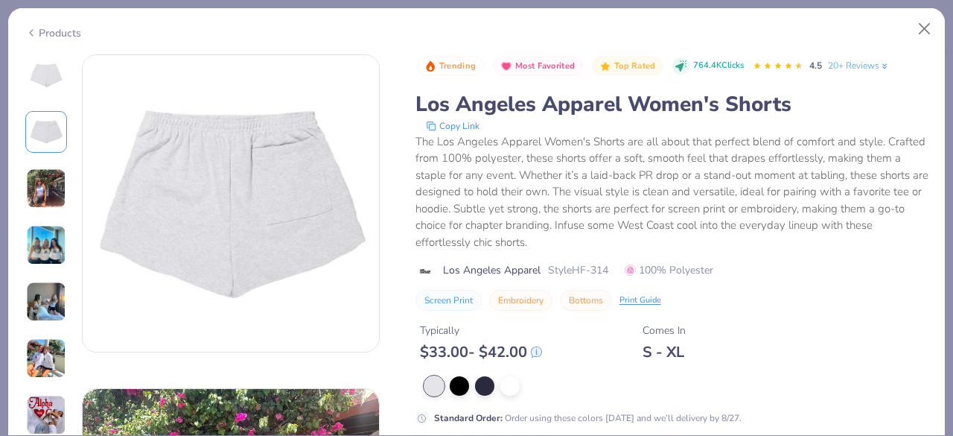
click at [36, 76] on img at bounding box center [46, 75] width 36 height 36
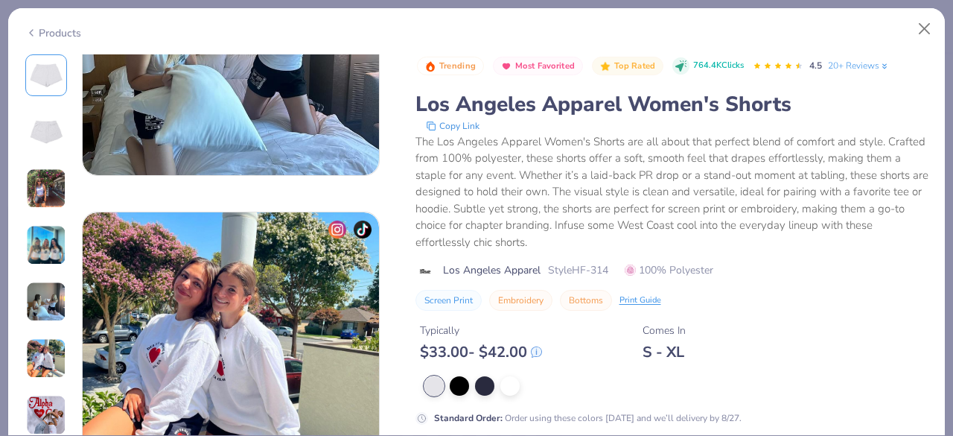
scroll to position [1575, 0]
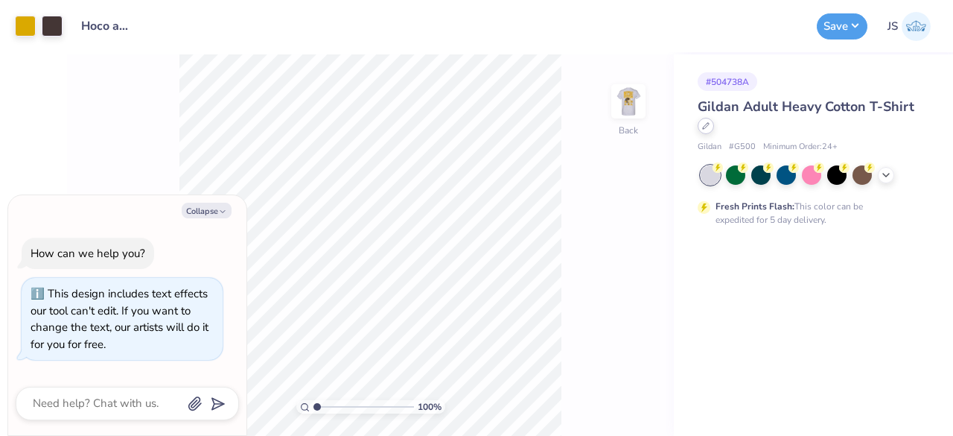
click at [702, 127] on icon at bounding box center [705, 125] width 7 height 7
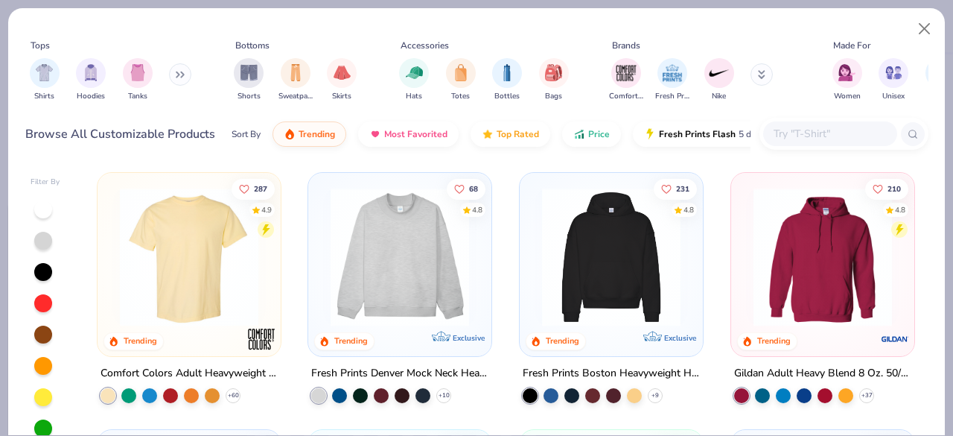
click at [806, 133] on input "text" at bounding box center [829, 133] width 115 height 17
type textarea "x"
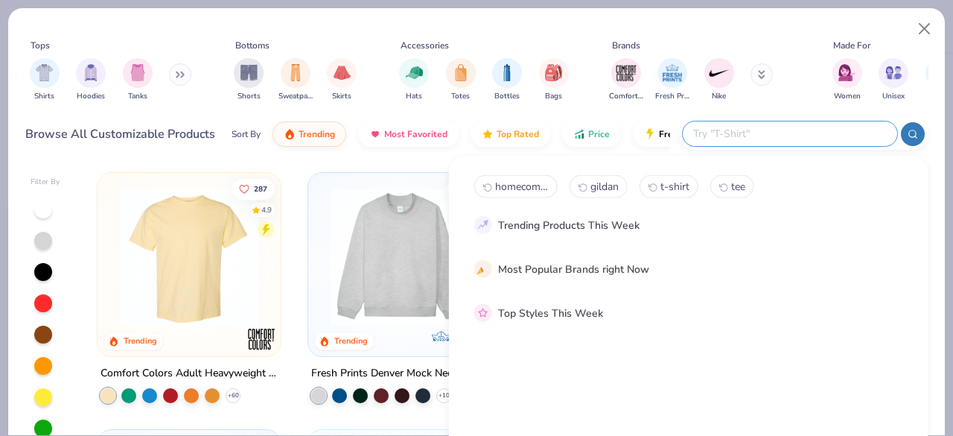
paste input "F260"
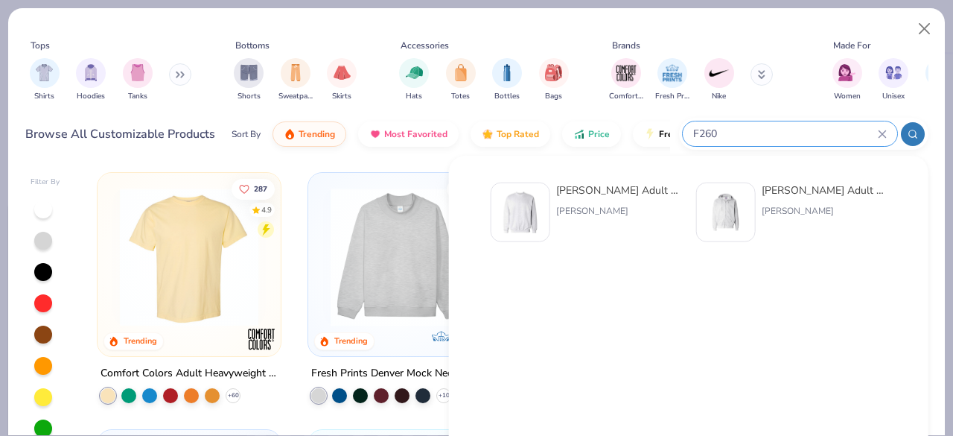
type input "F260"
click at [771, 199] on div "Hanes Adult 9.7 Oz. Ultimate Cotton 90/10 Full-Zip Hood Hanes" at bounding box center [824, 212] width 125 height 60
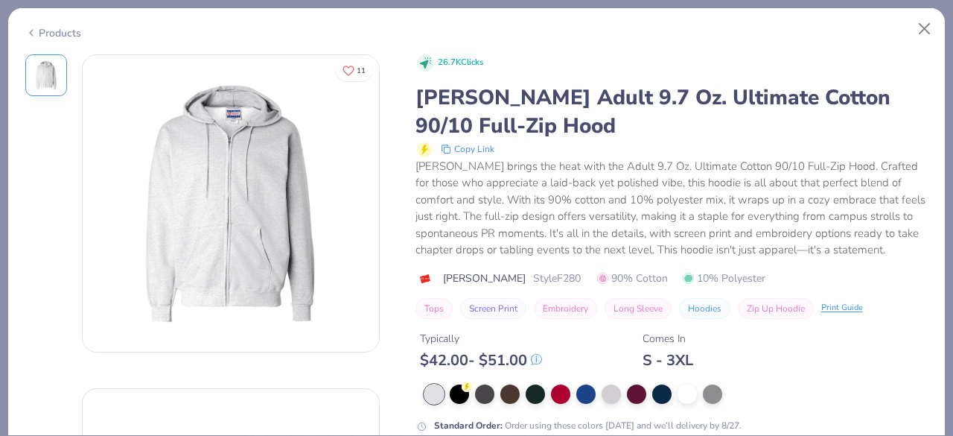
type textarea "x"
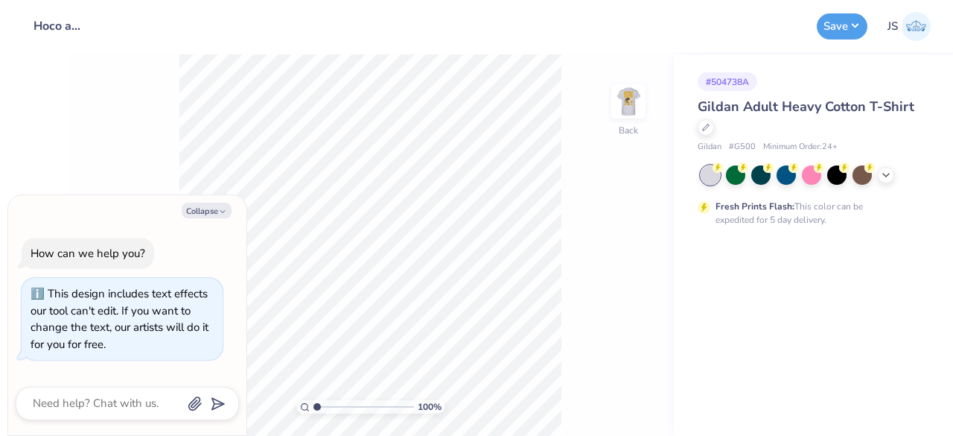
type textarea "x"
click at [707, 130] on div at bounding box center [706, 126] width 16 height 16
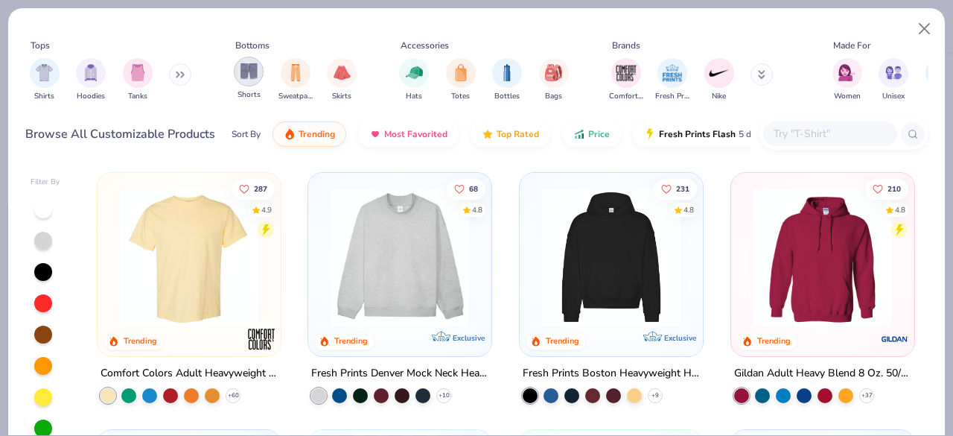
click at [240, 69] on img "filter for Shorts" at bounding box center [248, 71] width 17 height 17
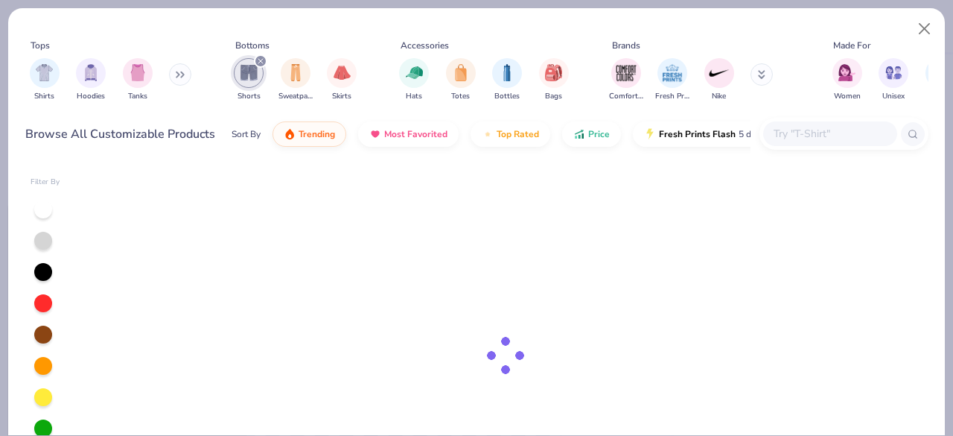
type textarea "x"
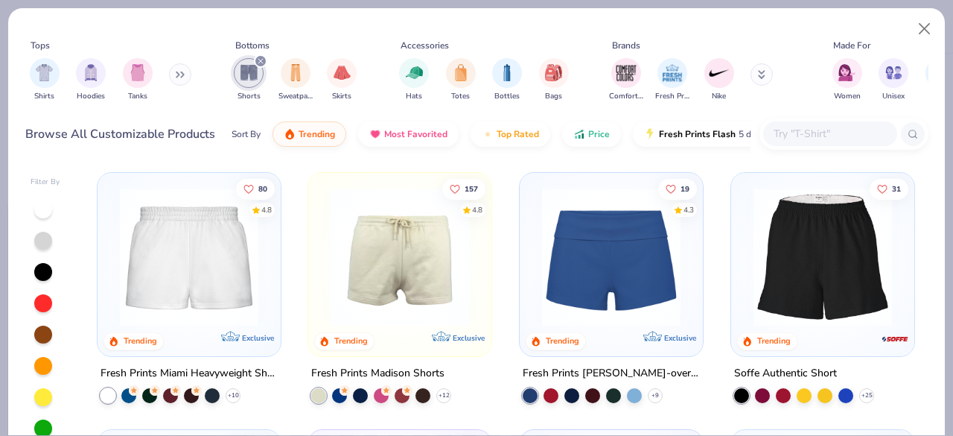
click at [817, 142] on div at bounding box center [830, 133] width 134 height 25
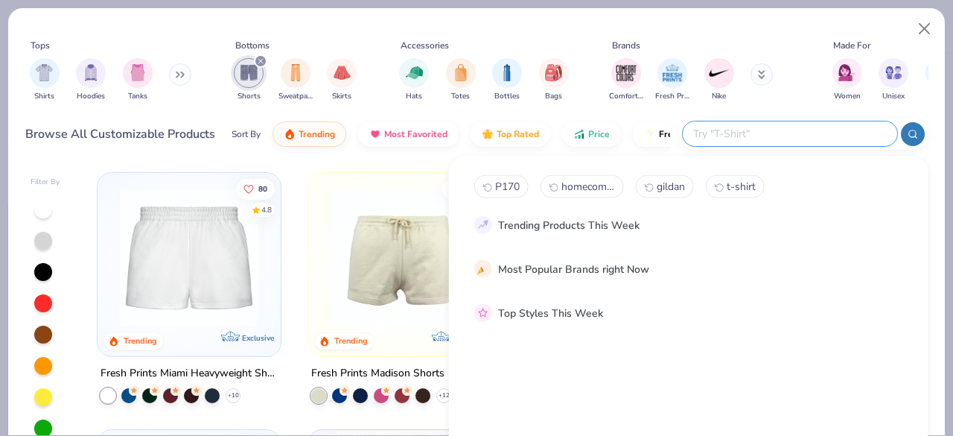
paste input "17952"
type input "17952"
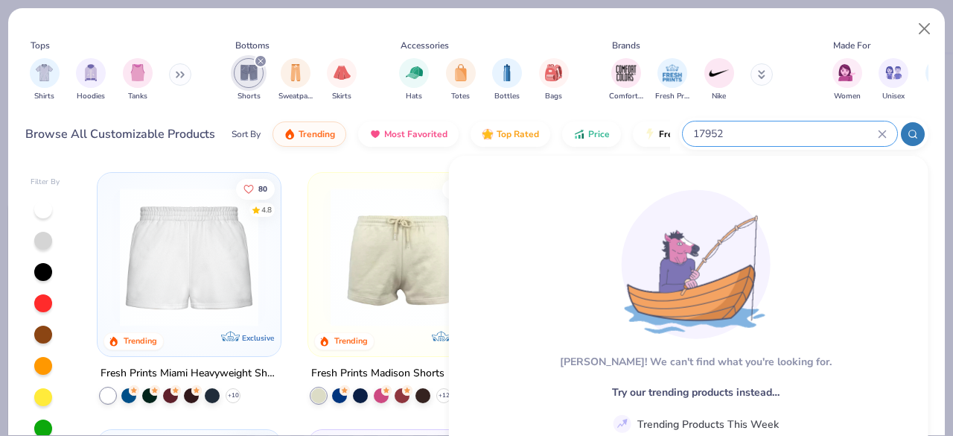
click at [919, 144] on div "17952" at bounding box center [803, 134] width 249 height 32
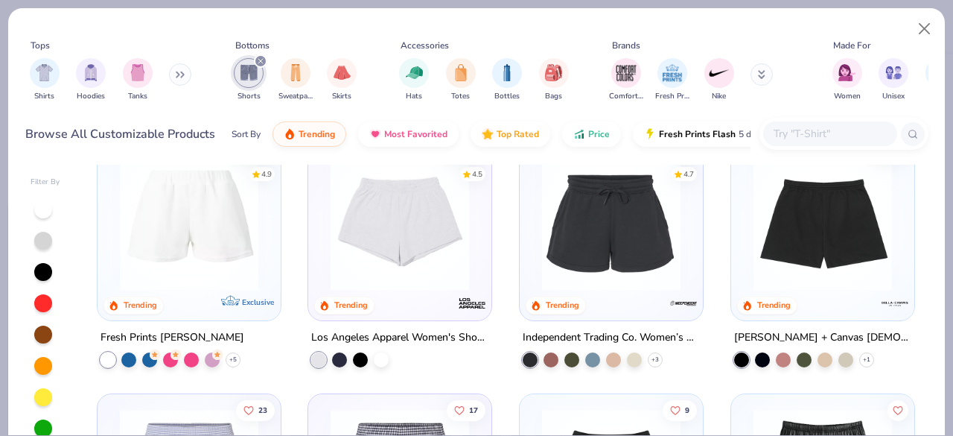
scroll to position [295, 0]
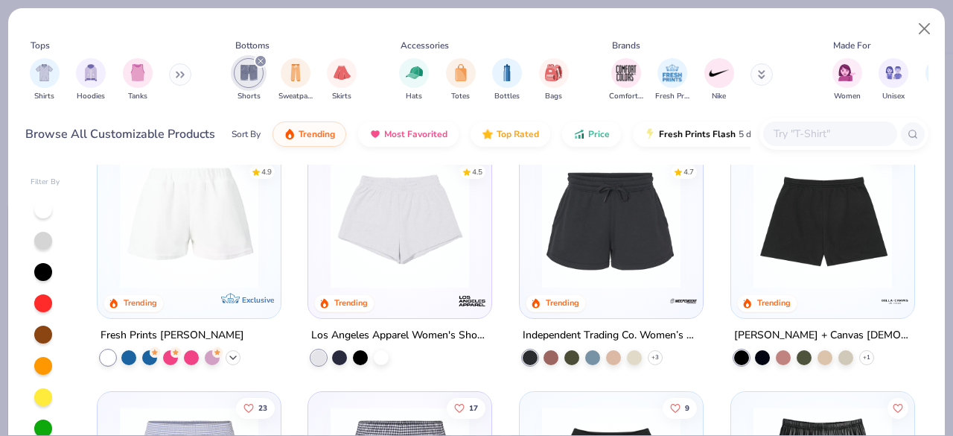
click at [227, 355] on icon at bounding box center [233, 357] width 12 height 12
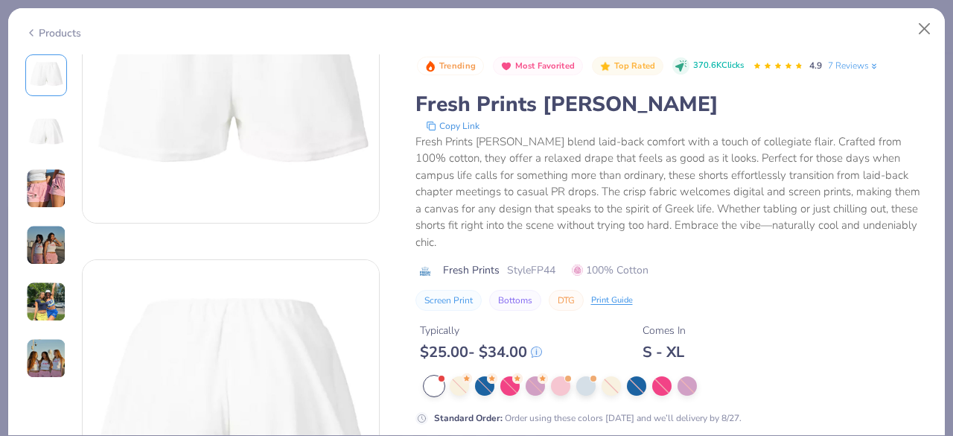
scroll to position [130, 0]
click at [925, 31] on button "Close" at bounding box center [925, 29] width 28 height 28
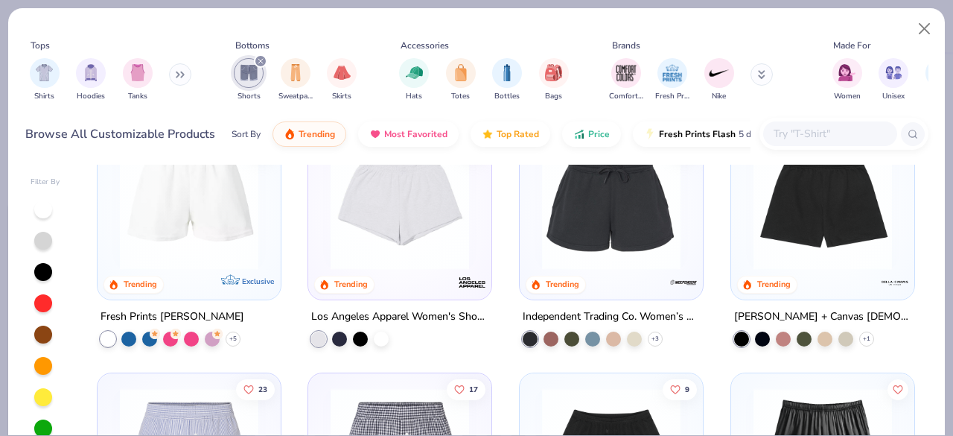
scroll to position [314, 0]
click at [649, 336] on icon at bounding box center [655, 337] width 12 height 12
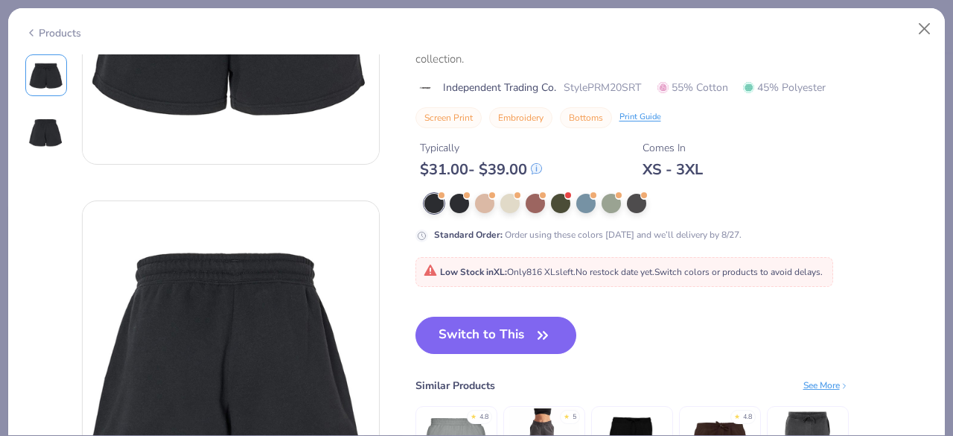
scroll to position [210, 0]
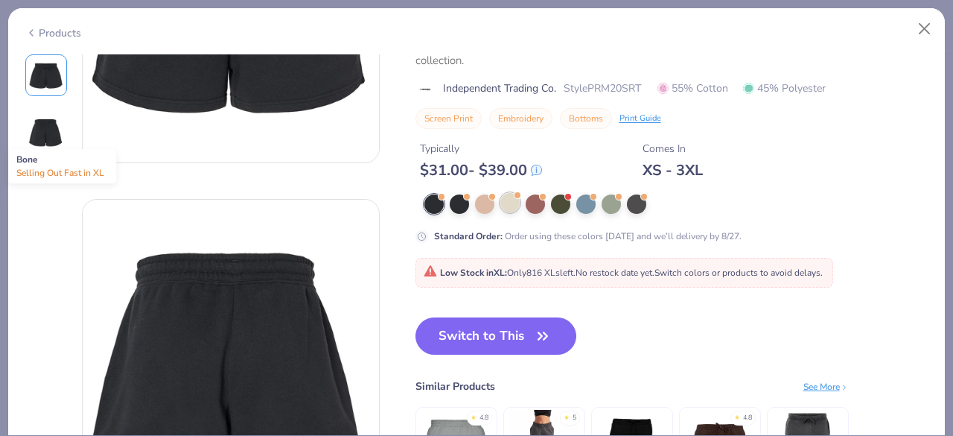
click at [506, 204] on div at bounding box center [509, 202] width 19 height 19
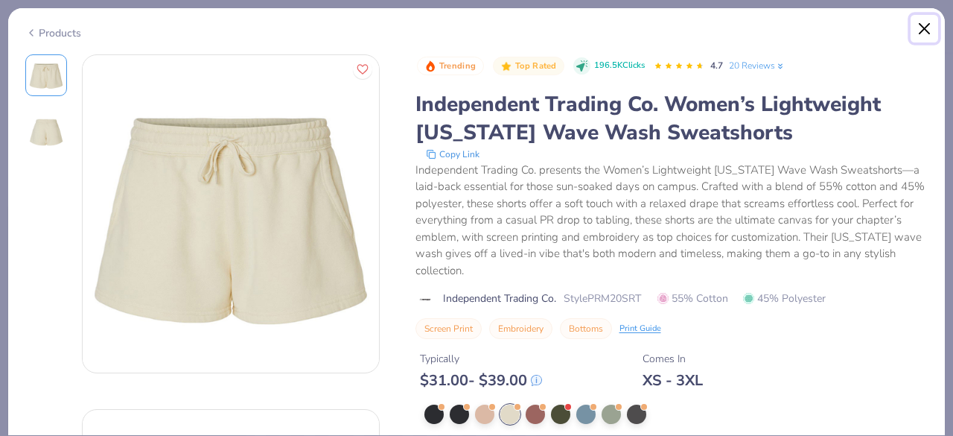
click at [919, 25] on button "Close" at bounding box center [925, 29] width 28 height 28
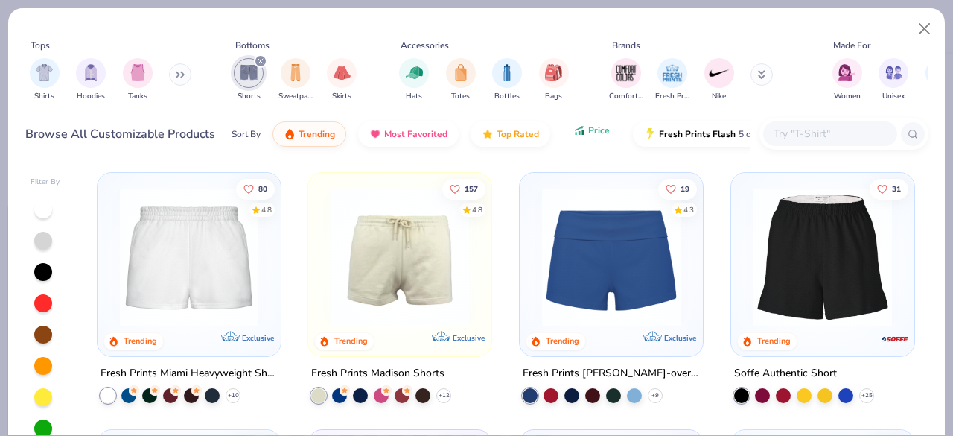
click at [573, 135] on icon "button" at bounding box center [579, 130] width 12 height 13
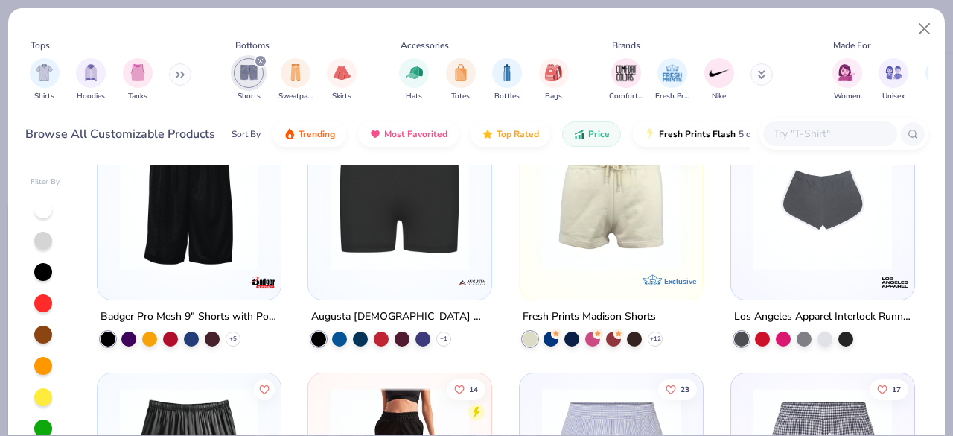
scroll to position [828, 0]
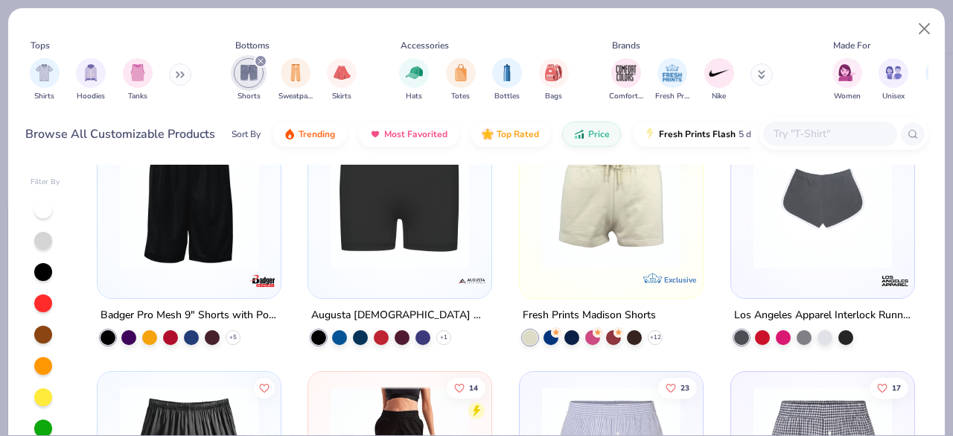
click at [639, 334] on div "+ 12" at bounding box center [593, 337] width 140 height 15
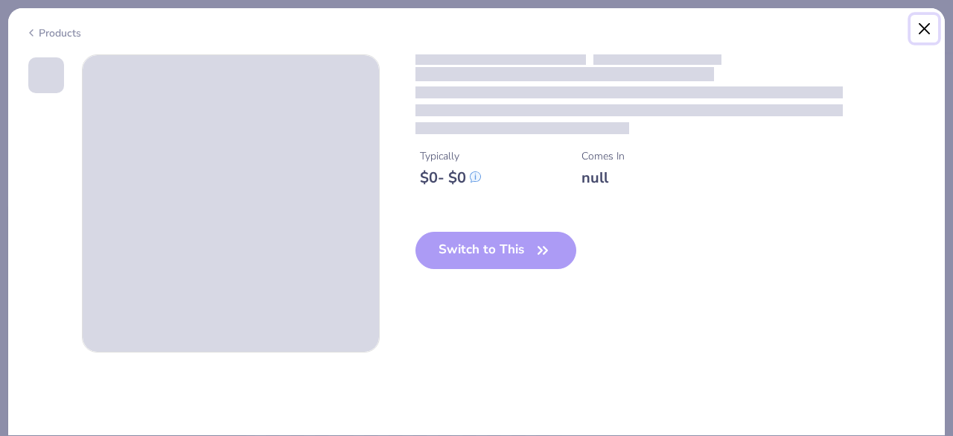
click at [927, 30] on button "Close" at bounding box center [925, 29] width 28 height 28
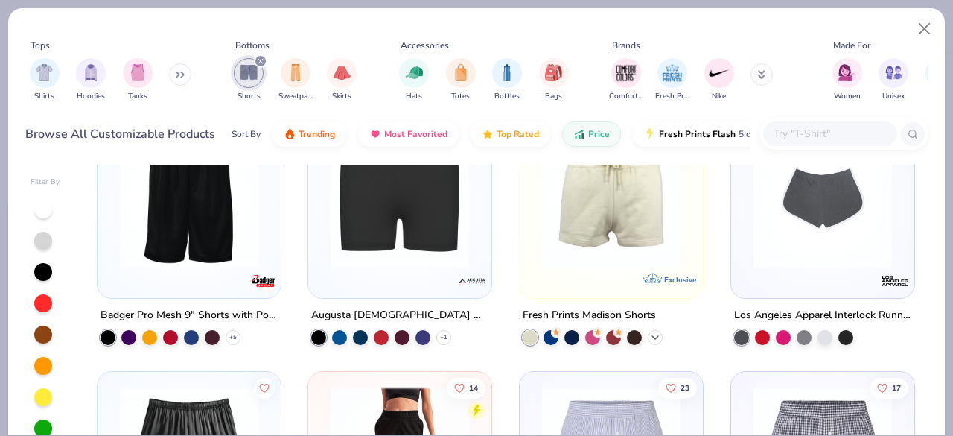
click at [652, 337] on polyline at bounding box center [655, 337] width 6 height 3
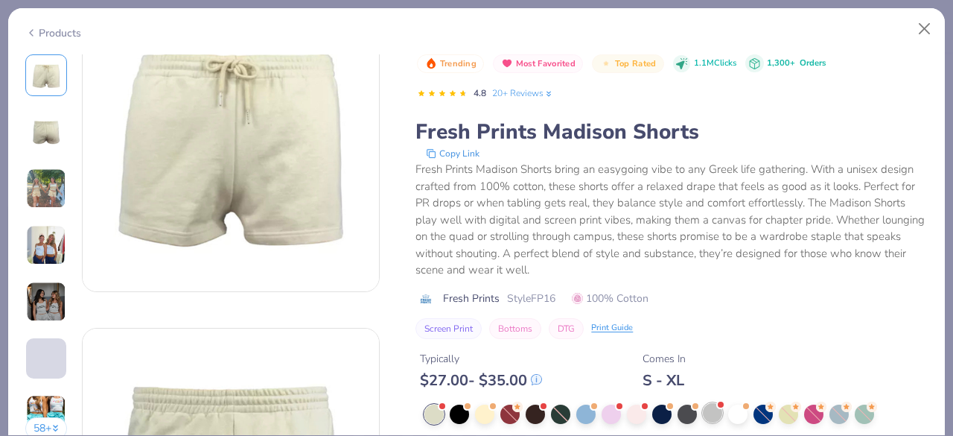
scroll to position [61, 0]
click at [715, 411] on div at bounding box center [712, 412] width 19 height 19
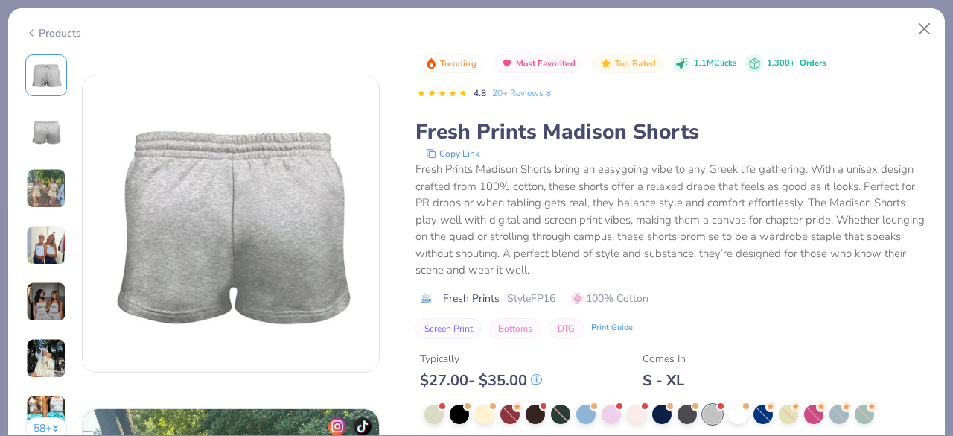
scroll to position [315, 0]
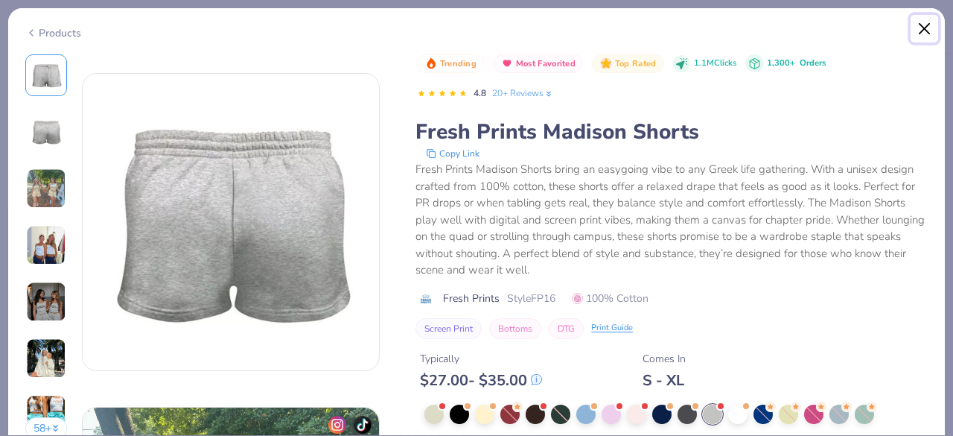
click at [928, 22] on button "Close" at bounding box center [925, 29] width 28 height 28
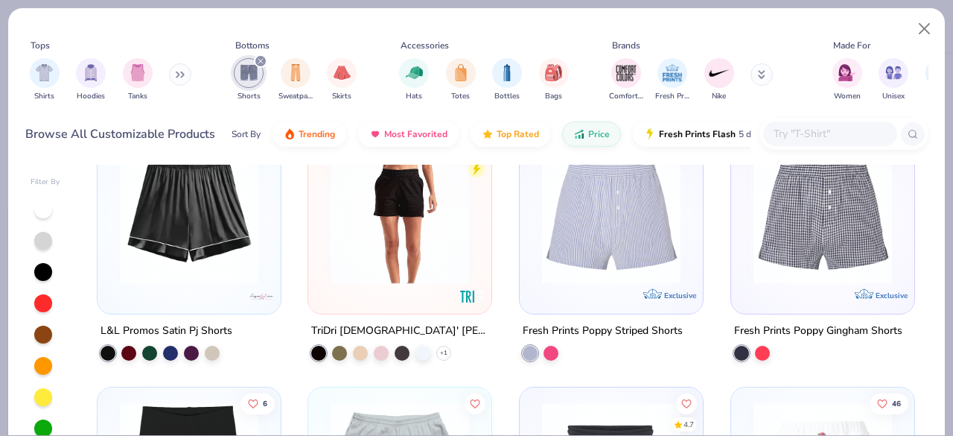
scroll to position [1085, 0]
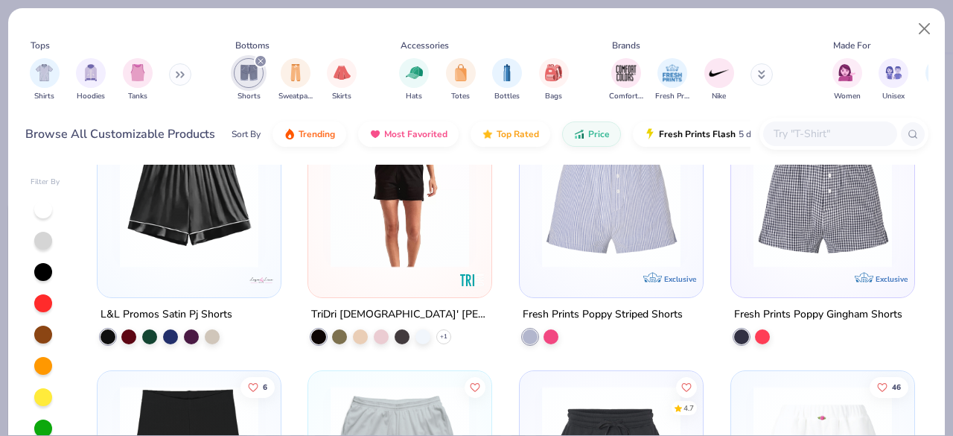
click at [447, 334] on div "TriDri Ladies' Maria Jogger Short + 1" at bounding box center [399, 324] width 185 height 39
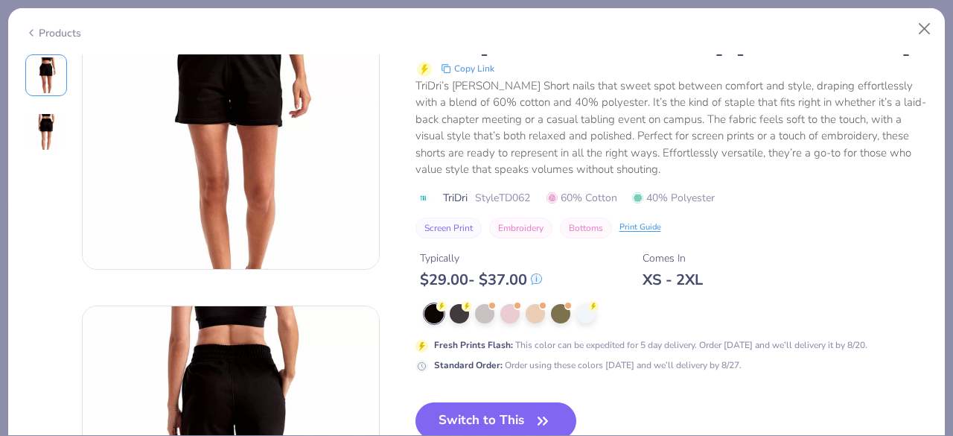
scroll to position [86, 0]
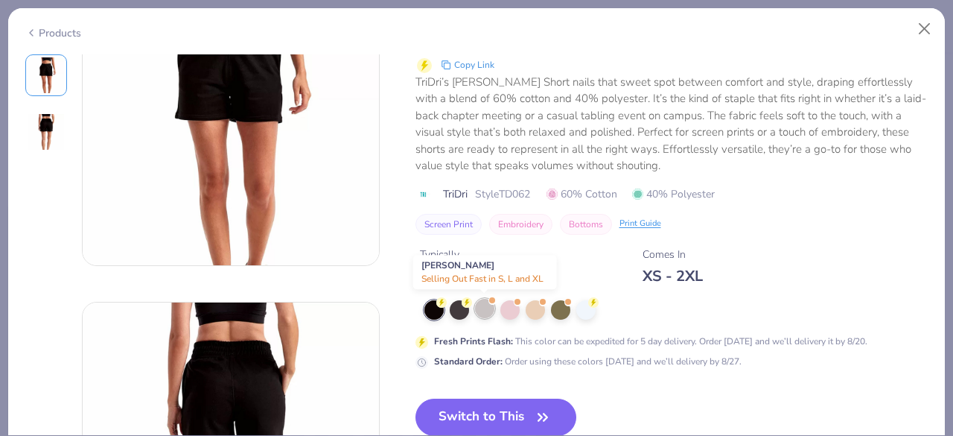
click at [482, 310] on div at bounding box center [484, 308] width 19 height 19
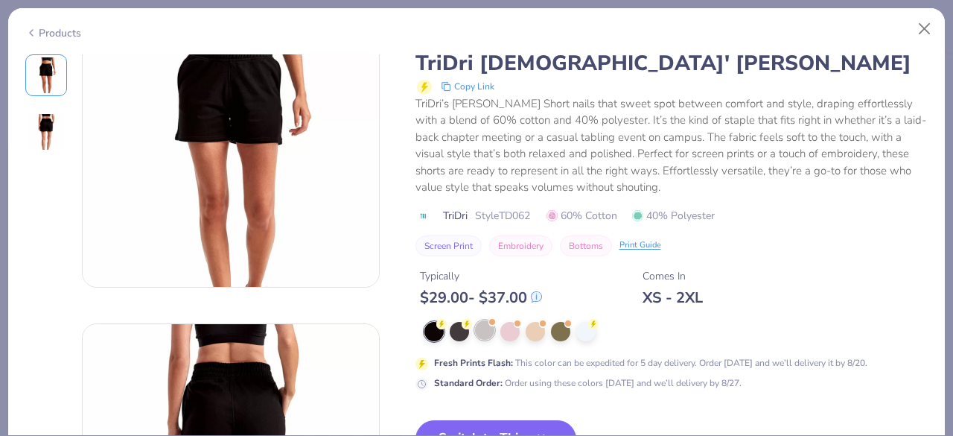
click at [486, 334] on div at bounding box center [484, 329] width 19 height 19
click at [482, 325] on div at bounding box center [484, 329] width 19 height 19
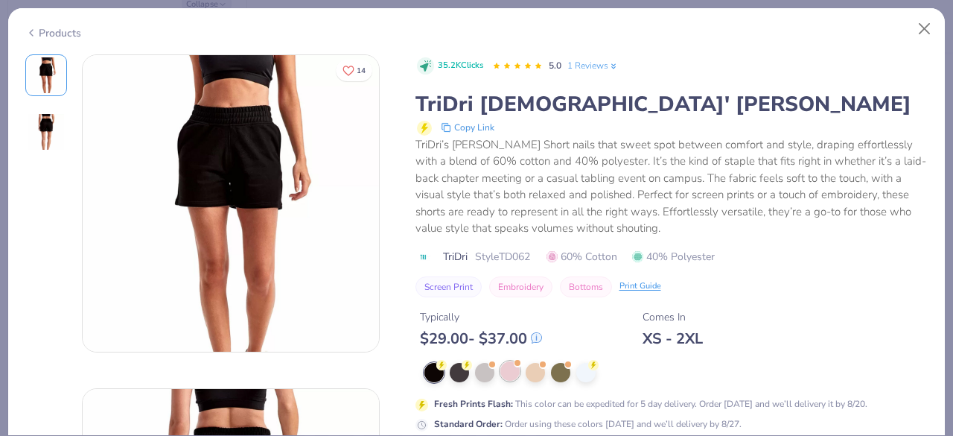
click at [506, 368] on div at bounding box center [509, 370] width 19 height 19
click at [500, 368] on div at bounding box center [509, 370] width 19 height 19
click at [492, 368] on div at bounding box center [484, 370] width 19 height 19
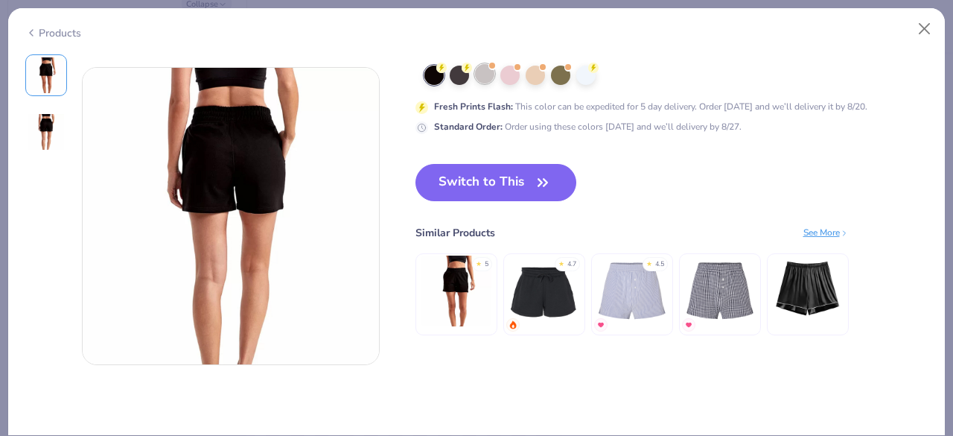
scroll to position [322, 0]
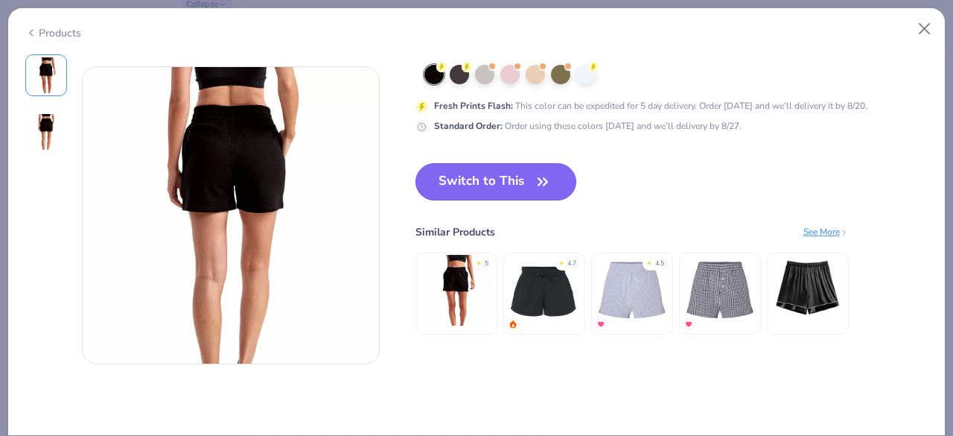
click at [514, 180] on button "Switch to This" at bounding box center [496, 181] width 162 height 37
type textarea "x"
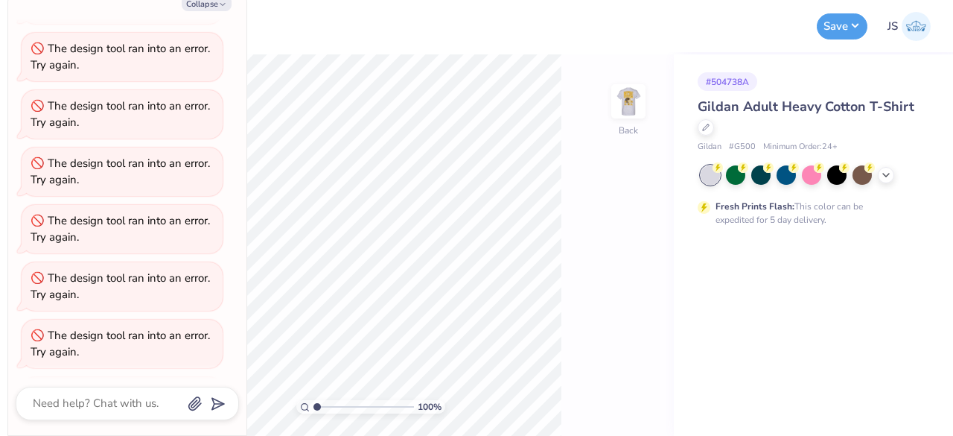
scroll to position [375, 0]
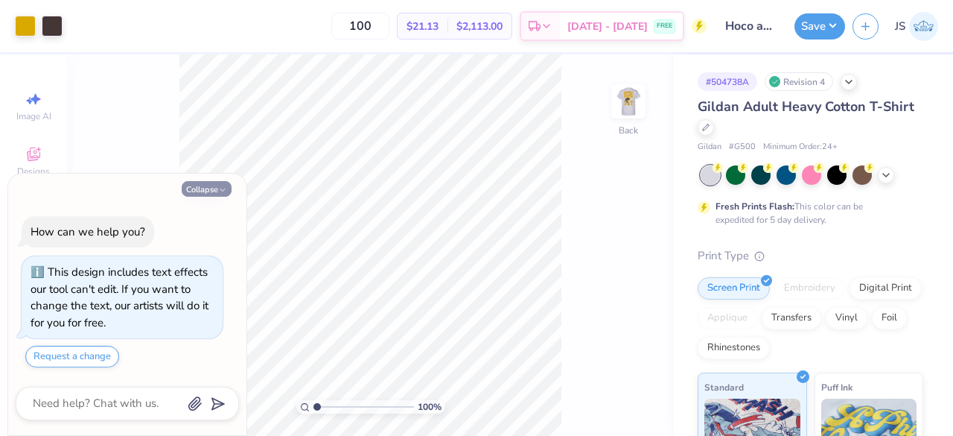
click at [213, 190] on button "Collapse" at bounding box center [207, 189] width 50 height 16
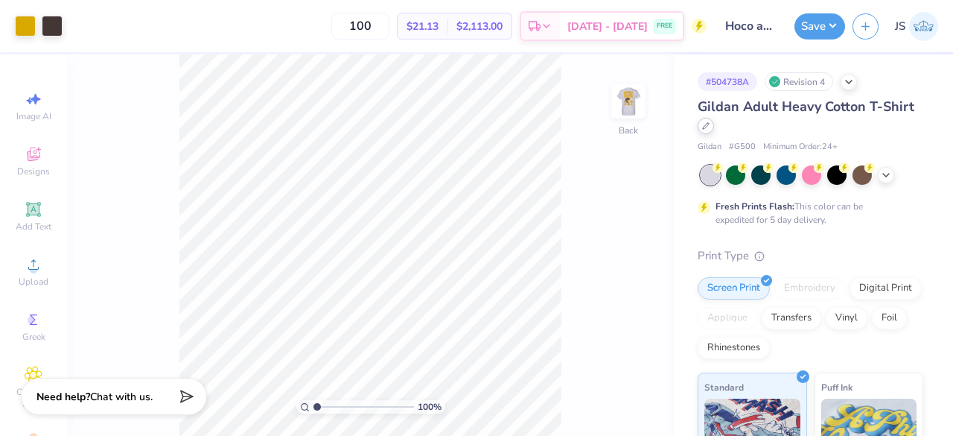
click at [710, 124] on icon at bounding box center [705, 125] width 7 height 7
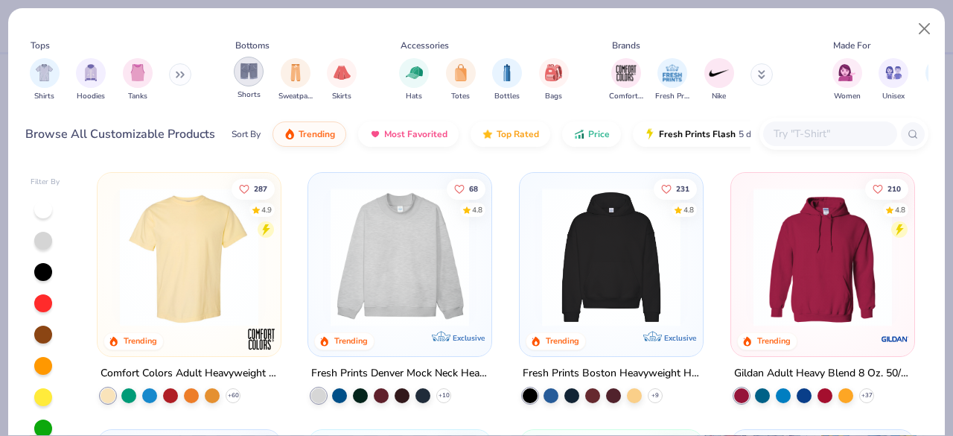
click at [247, 67] on img "filter for Shorts" at bounding box center [248, 71] width 17 height 17
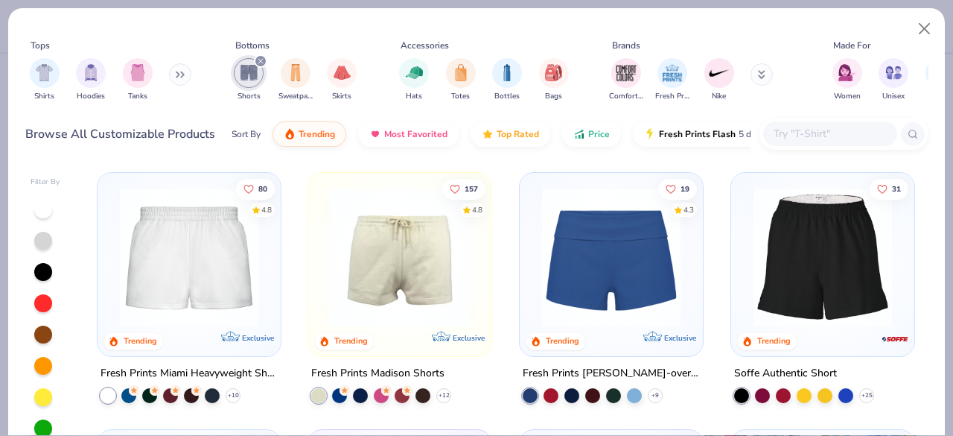
click at [204, 285] on img at bounding box center [188, 257] width 153 height 138
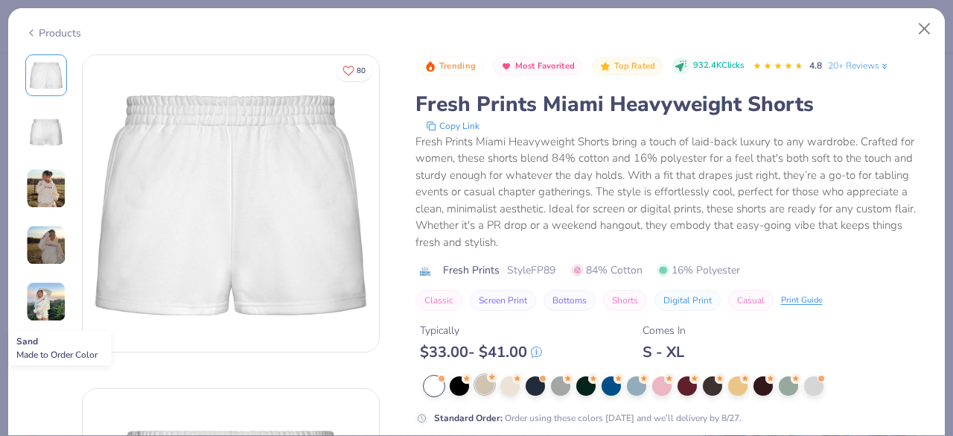
scroll to position [152, 0]
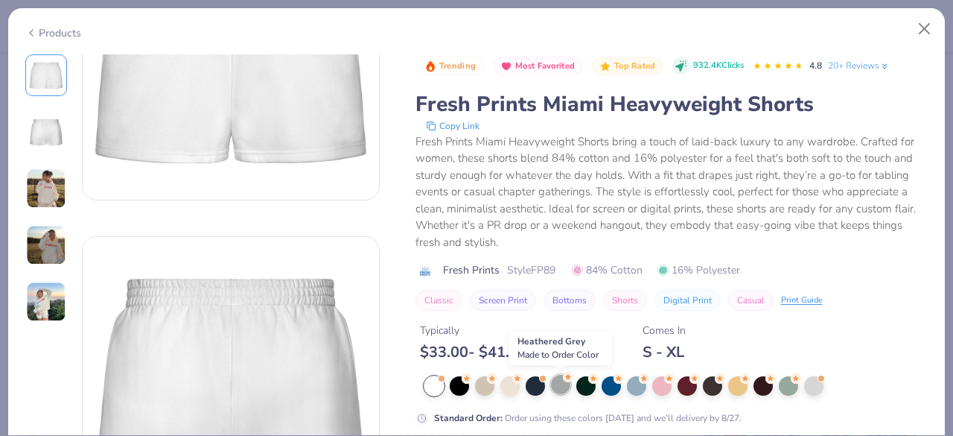
click at [564, 383] on div at bounding box center [560, 383] width 19 height 19
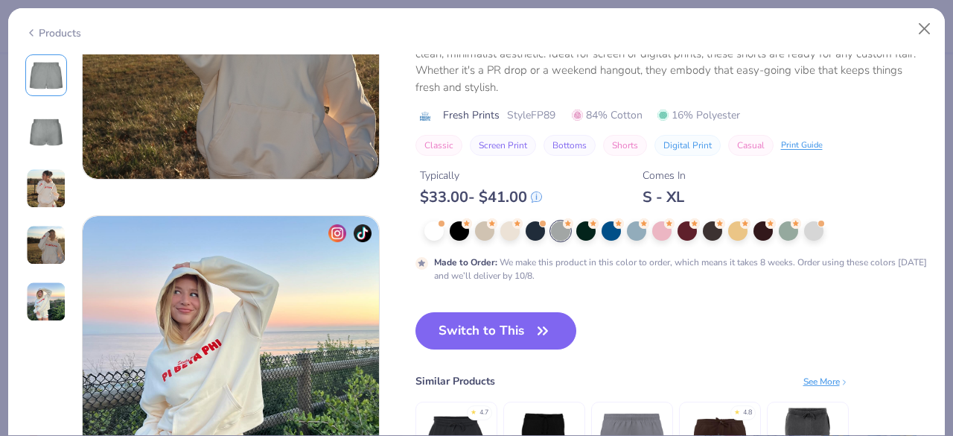
scroll to position [1187, 0]
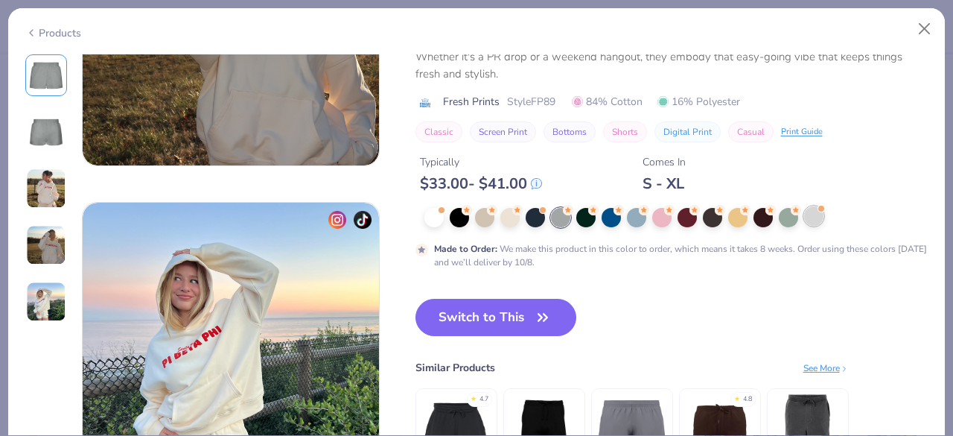
click at [814, 212] on div at bounding box center [813, 215] width 19 height 19
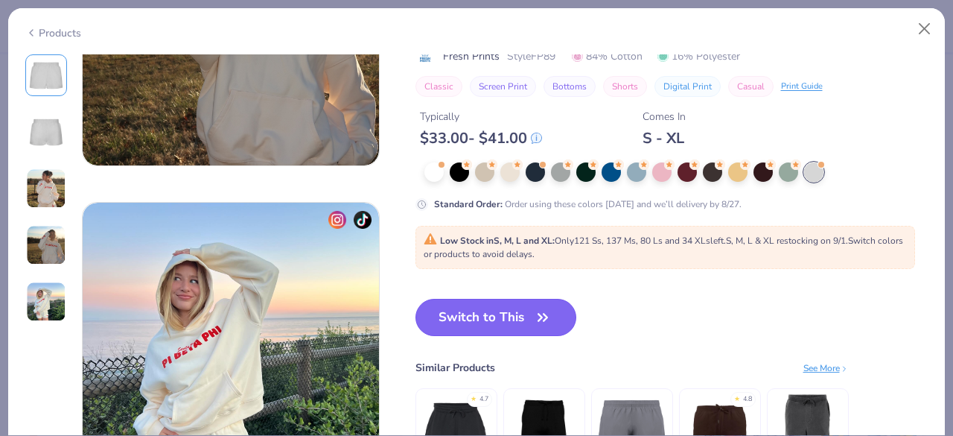
click at [509, 310] on button "Switch to This" at bounding box center [496, 317] width 162 height 37
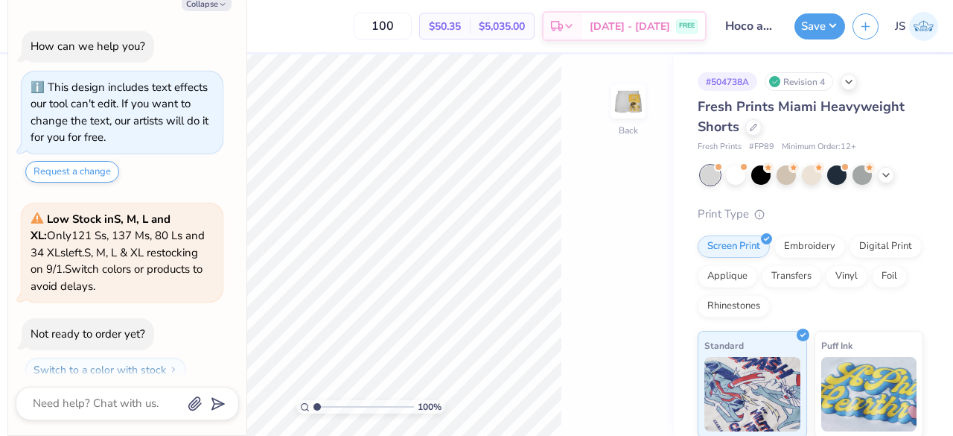
scroll to position [41, 0]
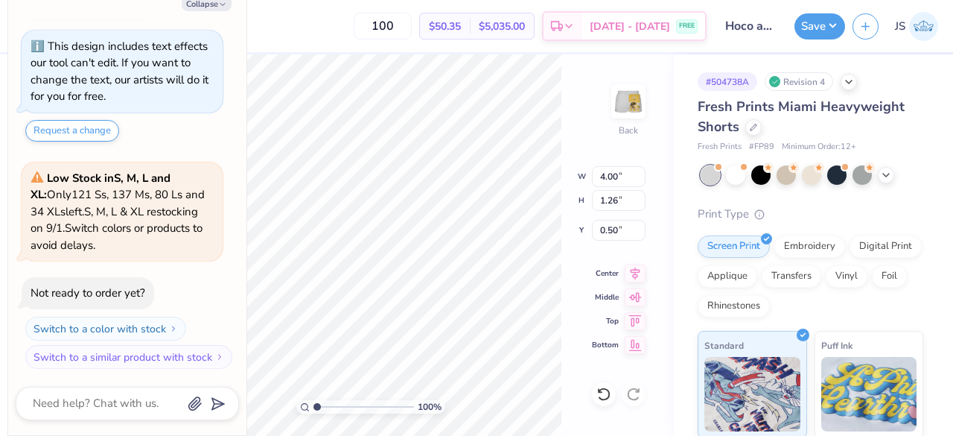
click at [619, 80] on div "100 % Back W 4.00 4.00 " H 1.26 1.26 " Y 0.50 0.50 " Center Middle Top Bottom" at bounding box center [370, 244] width 607 height 381
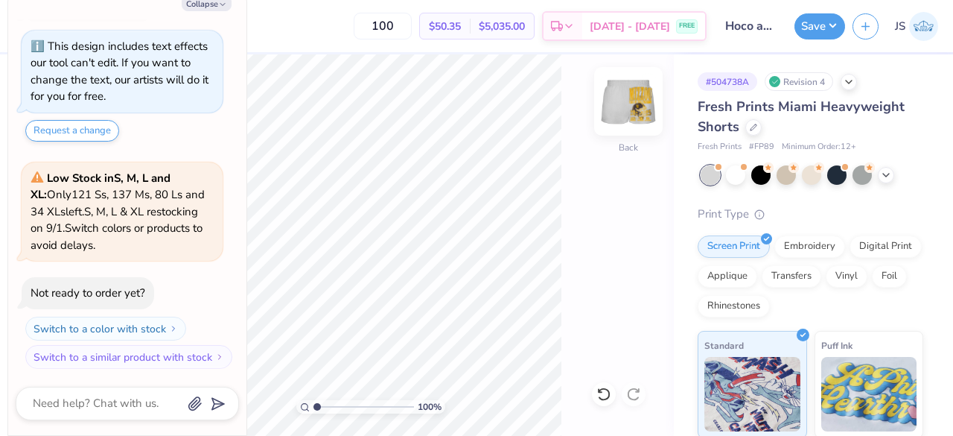
click at [621, 101] on img at bounding box center [629, 101] width 60 height 60
click at [621, 103] on img at bounding box center [629, 101] width 60 height 60
click at [747, 133] on div "Fresh Prints Miami Heavyweight Shorts" at bounding box center [811, 117] width 226 height 40
click at [196, 7] on button "Collapse" at bounding box center [207, 4] width 50 height 16
type textarea "x"
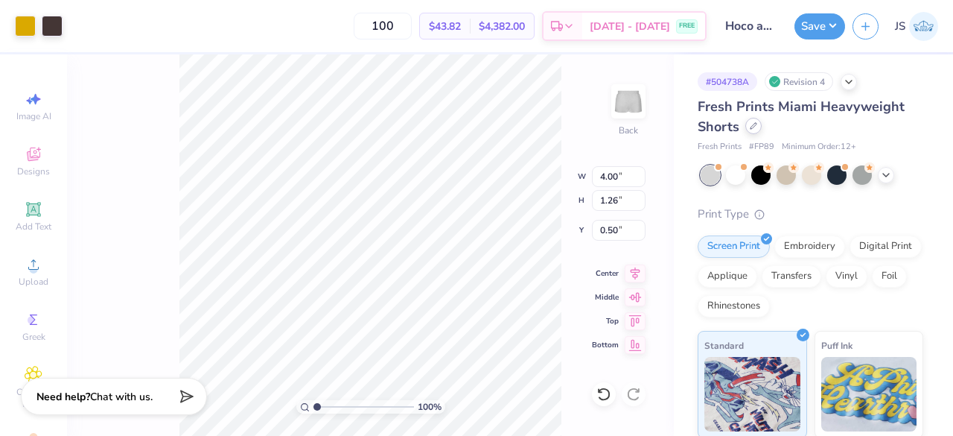
click at [755, 127] on icon at bounding box center [753, 125] width 7 height 7
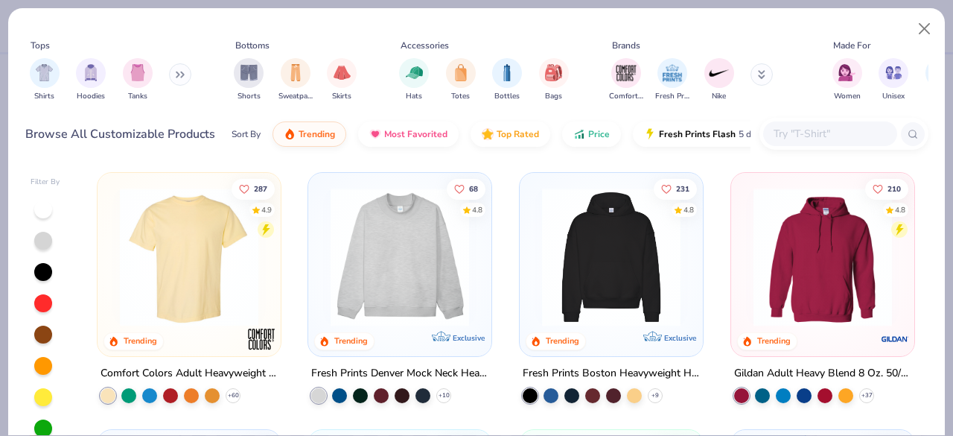
click at [807, 134] on input "text" at bounding box center [829, 133] width 115 height 17
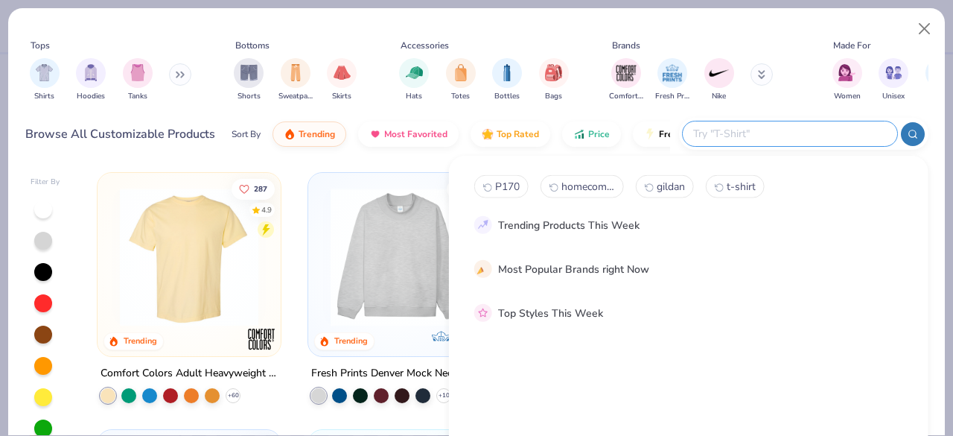
paste input "W23151"
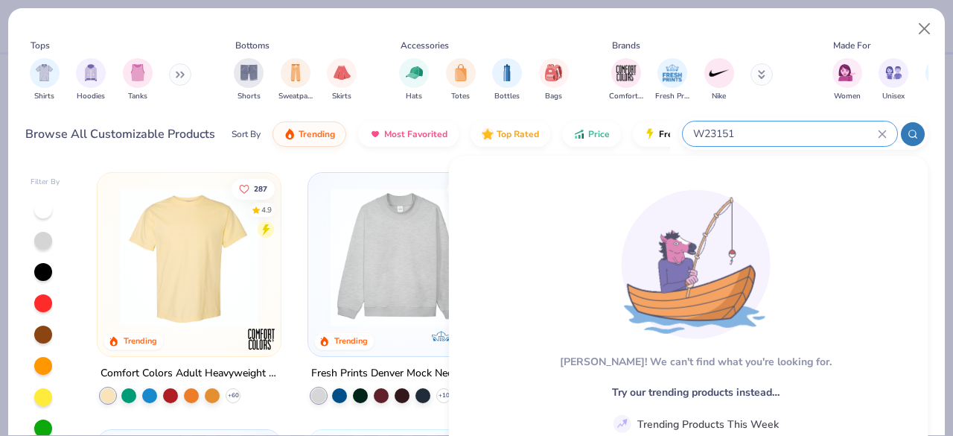
type input "W23151"
drag, startPoint x: 783, startPoint y: 135, endPoint x: 644, endPoint y: 115, distance: 140.7
click at [644, 115] on div "Browse All Customizable Products Sort By Trending Most Favorited Top Rated Pric…" at bounding box center [476, 134] width 903 height 42
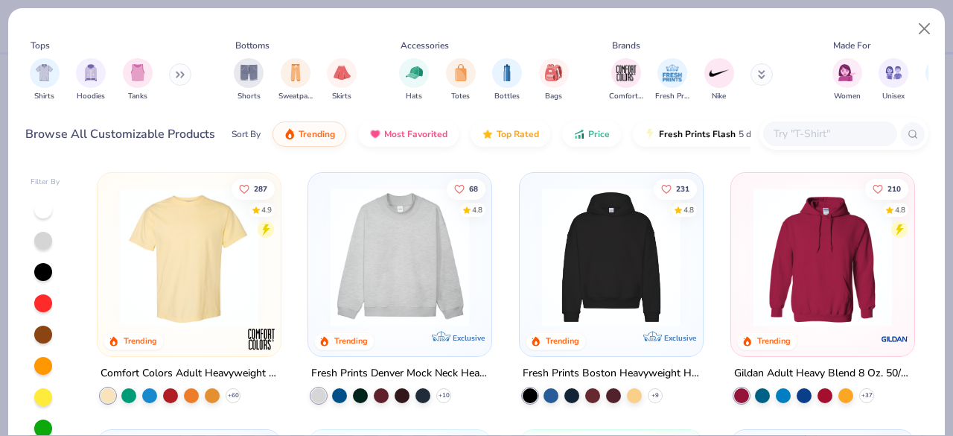
click at [797, 132] on input "text" at bounding box center [829, 133] width 115 height 17
paste input "K11"
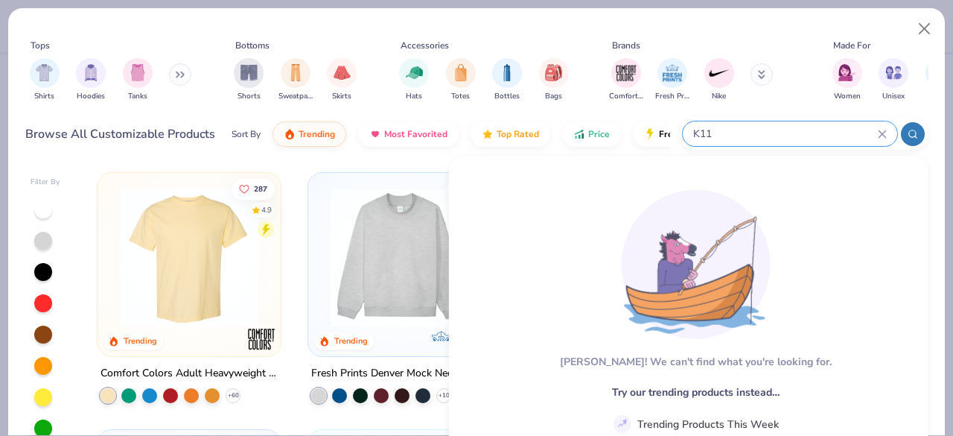
click at [690, 391] on span "Try our trending products instead…" at bounding box center [696, 392] width 168 height 16
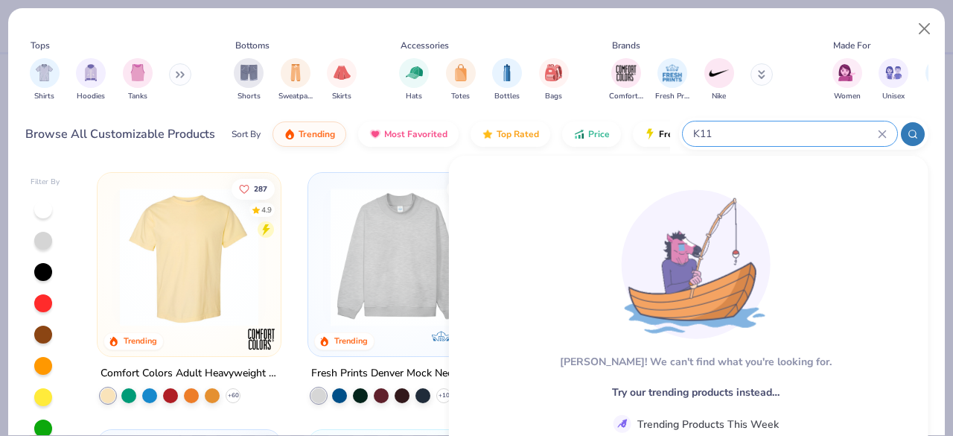
click at [694, 129] on input "K11" at bounding box center [785, 133] width 186 height 17
click at [701, 130] on input "K11" at bounding box center [785, 133] width 186 height 17
type input "K"
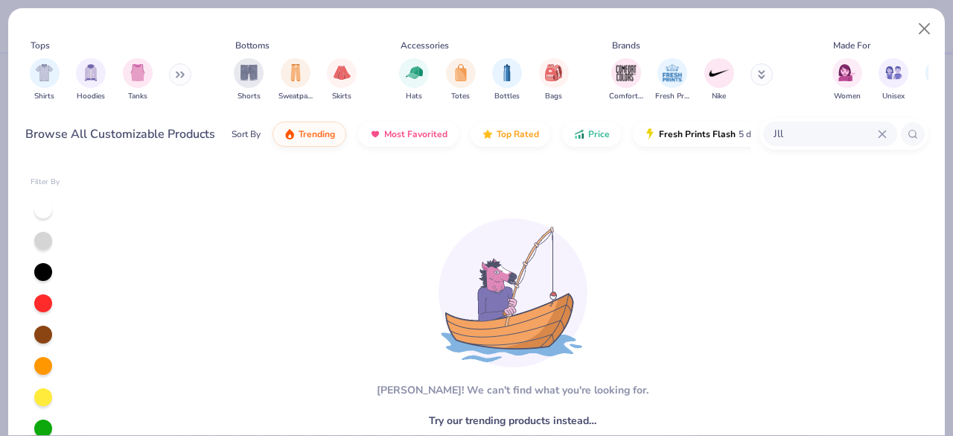
click at [815, 127] on input "Jll" at bounding box center [825, 133] width 106 height 17
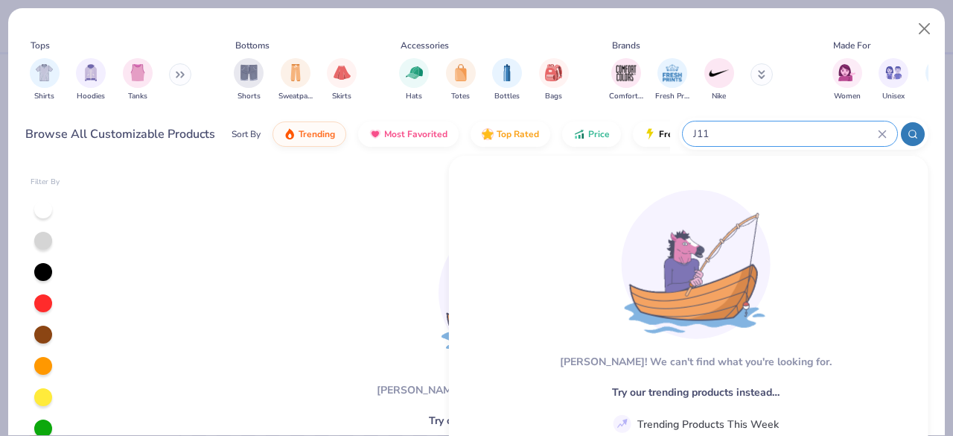
type input "J11"
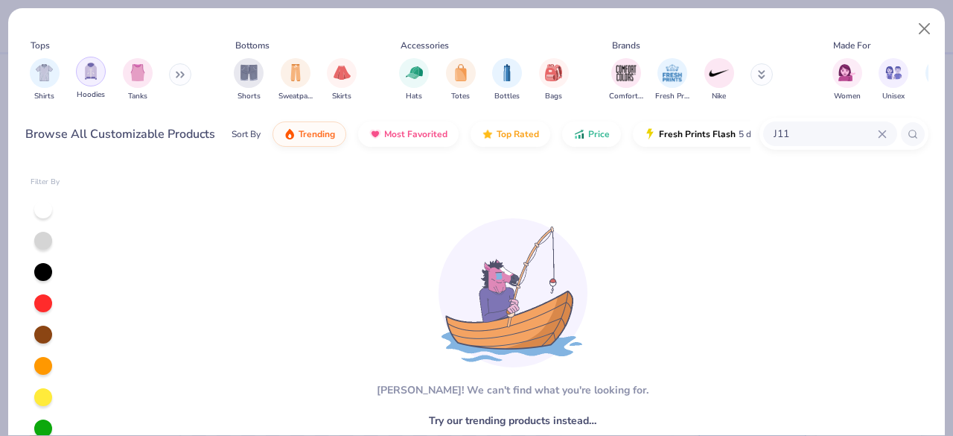
click at [89, 69] on img "filter for Hoodies" at bounding box center [91, 71] width 16 height 17
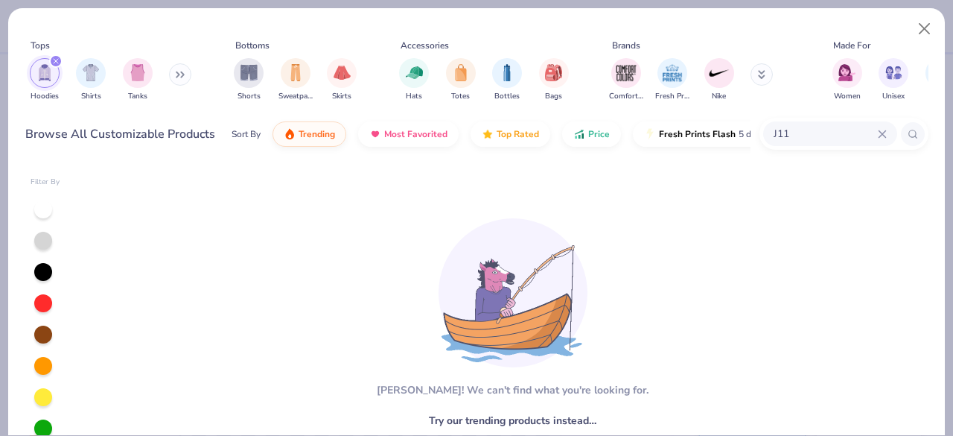
click at [884, 139] on div "J11" at bounding box center [830, 133] width 134 height 25
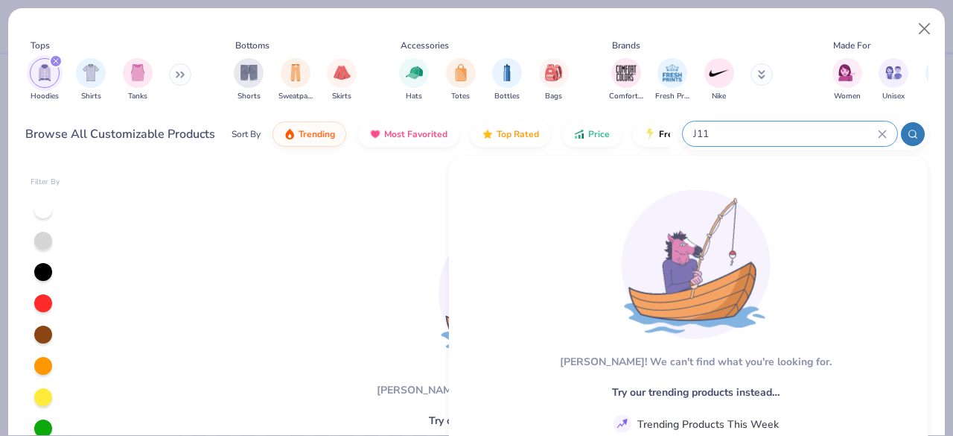
click at [879, 133] on icon at bounding box center [882, 134] width 9 height 9
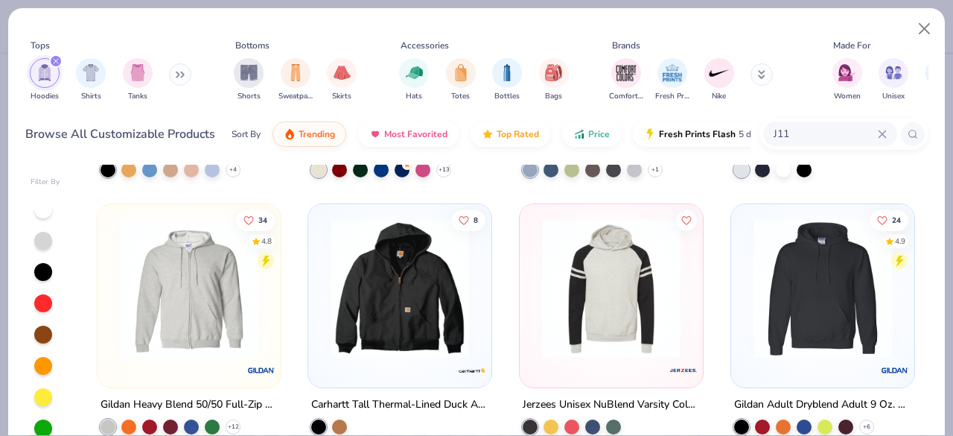
scroll to position [1254, 0]
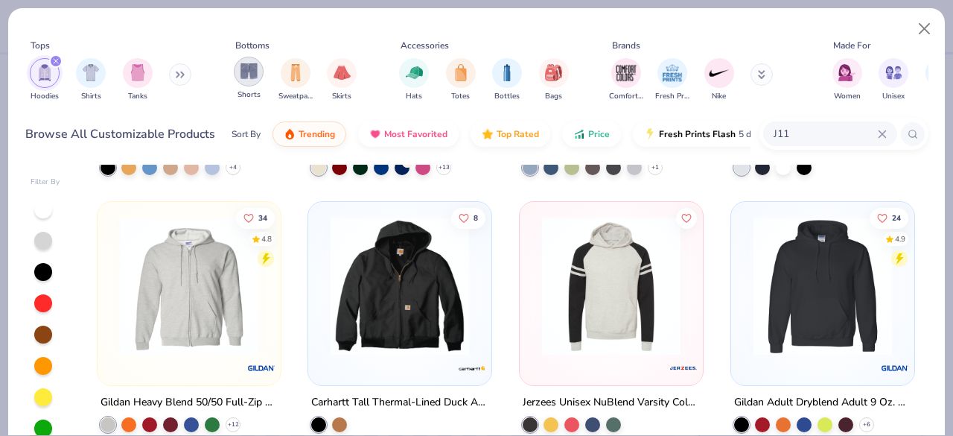
click at [255, 78] on img "filter for Shorts" at bounding box center [248, 71] width 17 height 17
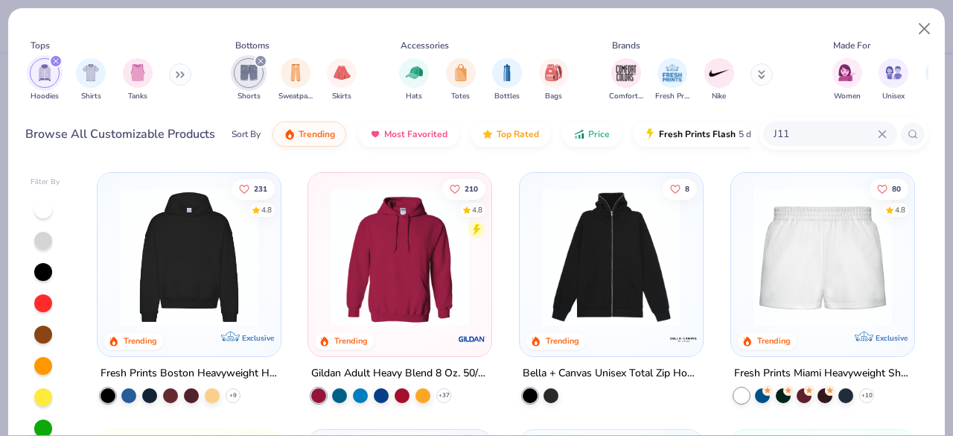
click at [57, 60] on icon "filter for Hoodies" at bounding box center [56, 61] width 6 height 6
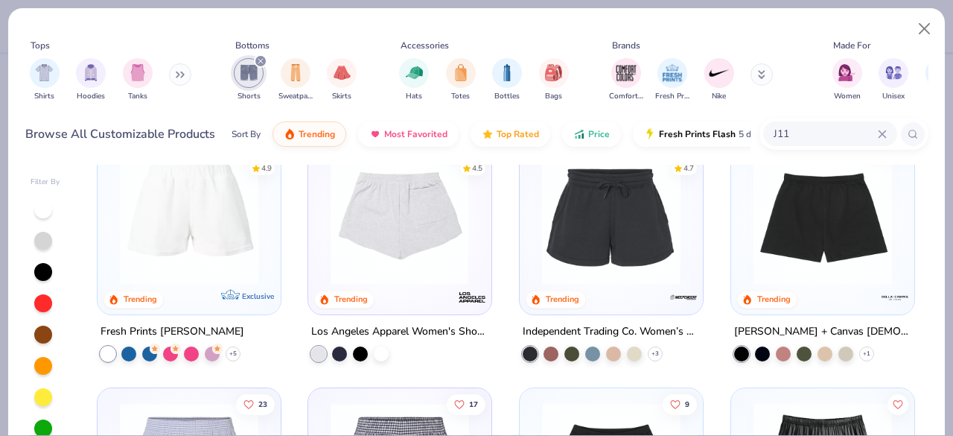
scroll to position [308, 0]
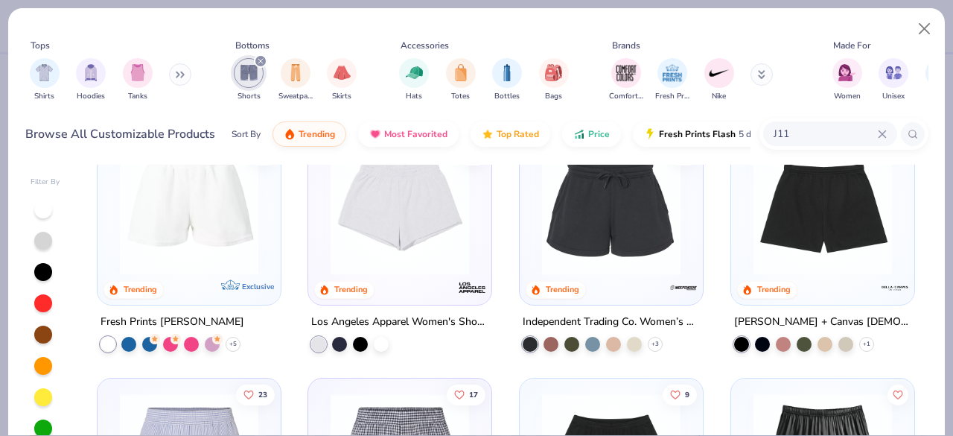
click at [393, 245] on img at bounding box center [399, 205] width 153 height 138
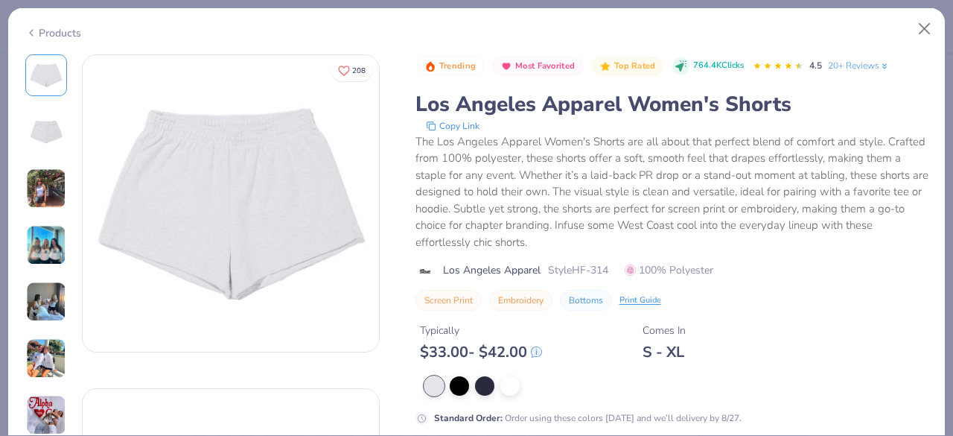
click at [45, 246] on img at bounding box center [46, 245] width 40 height 40
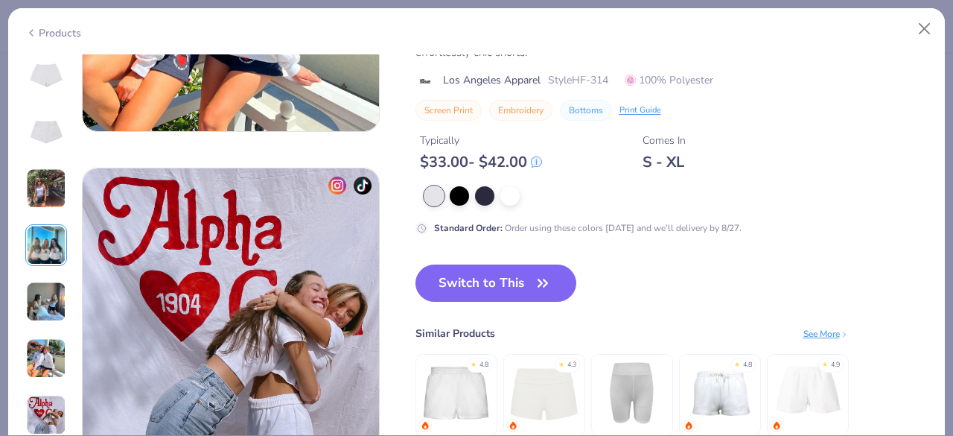
scroll to position [1889, 0]
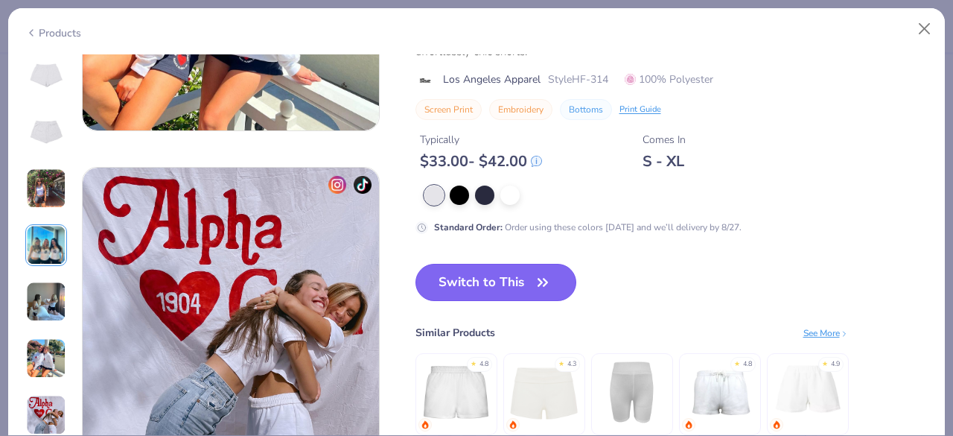
click at [496, 285] on button "Switch to This" at bounding box center [496, 282] width 162 height 37
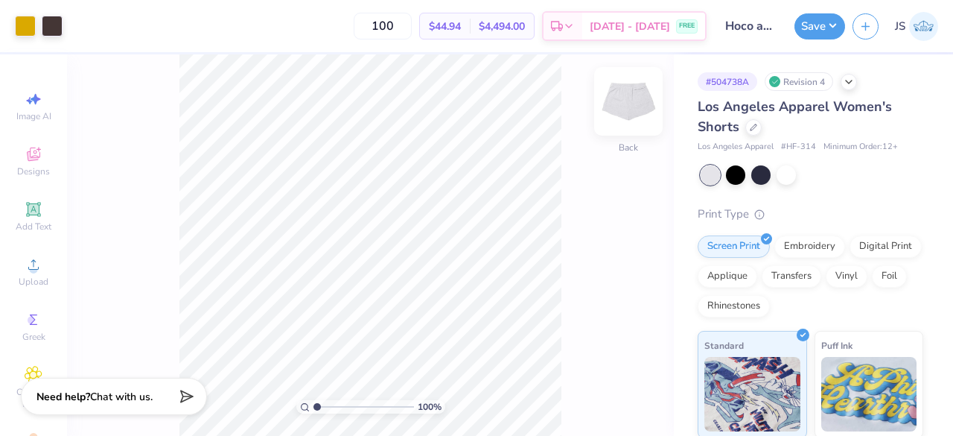
click at [630, 101] on img at bounding box center [629, 101] width 60 height 60
click at [628, 103] on img at bounding box center [629, 101] width 60 height 60
drag, startPoint x: 788, startPoint y: 145, endPoint x: 816, endPoint y: 147, distance: 28.3
click at [816, 147] on div "Los Angeles Apparel # HF-314 Minimum Order: 12 +" at bounding box center [811, 147] width 226 height 13
copy span "HF-314"
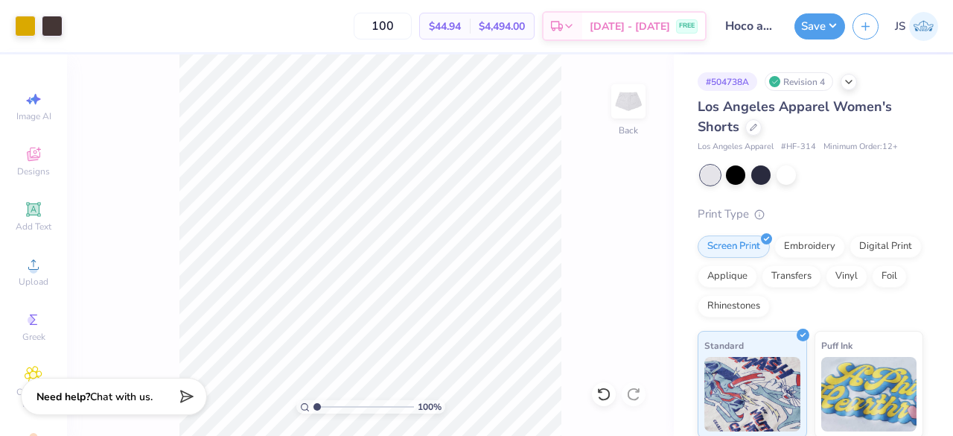
click at [755, 30] on input "Hoco axo helmet" at bounding box center [750, 26] width 73 height 30
click at [814, 32] on button "Save" at bounding box center [819, 24] width 51 height 26
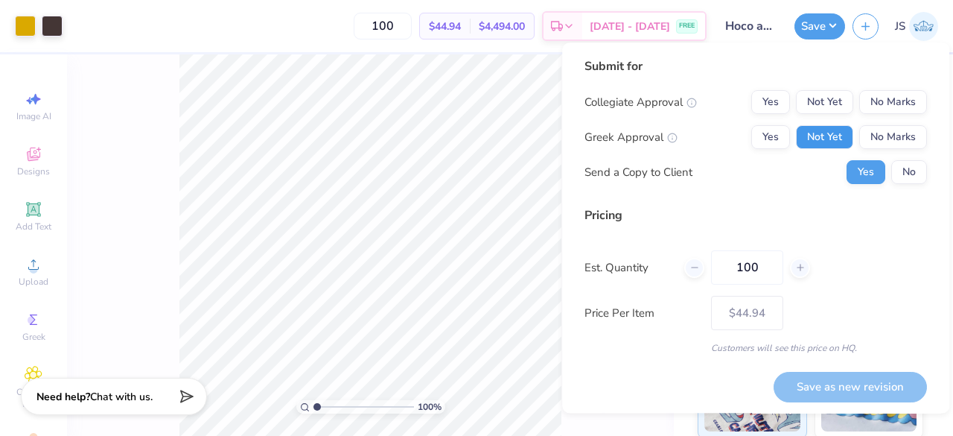
click at [822, 144] on button "Not Yet" at bounding box center [824, 137] width 57 height 24
click at [819, 102] on button "Not Yet" at bounding box center [824, 102] width 57 height 24
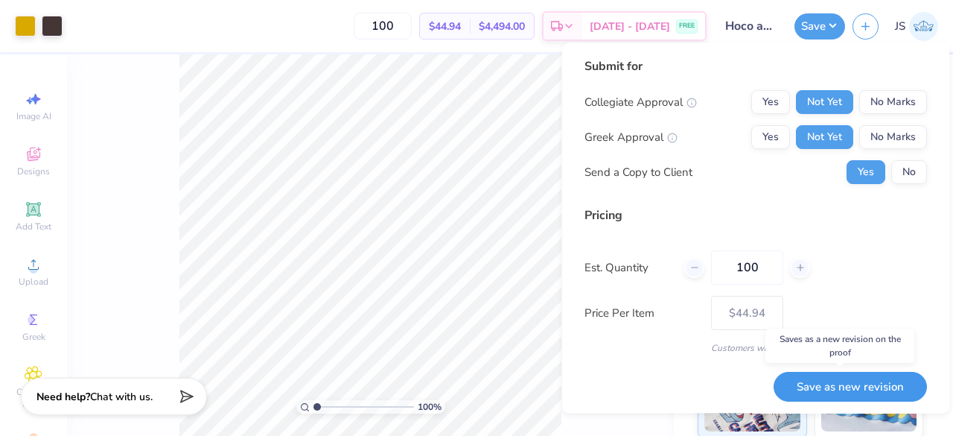
click at [810, 396] on button "Save as new revision" at bounding box center [850, 387] width 153 height 31
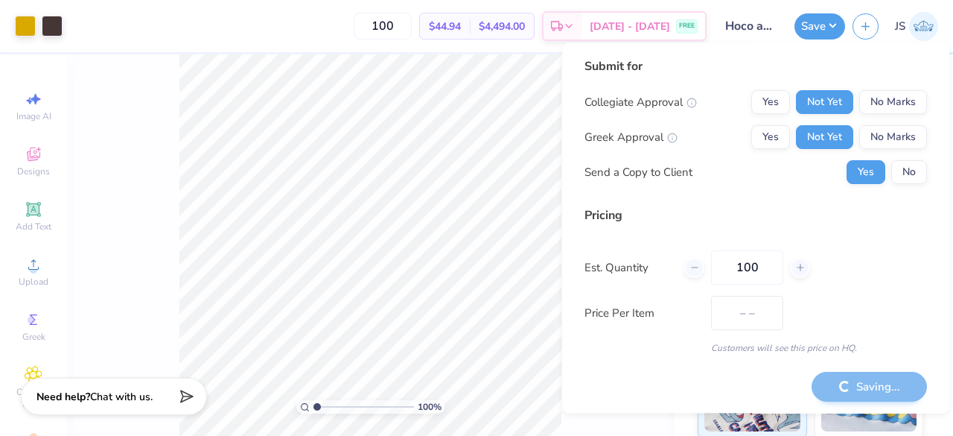
type input "$44.94"
